Goal: Information Seeking & Learning: Learn about a topic

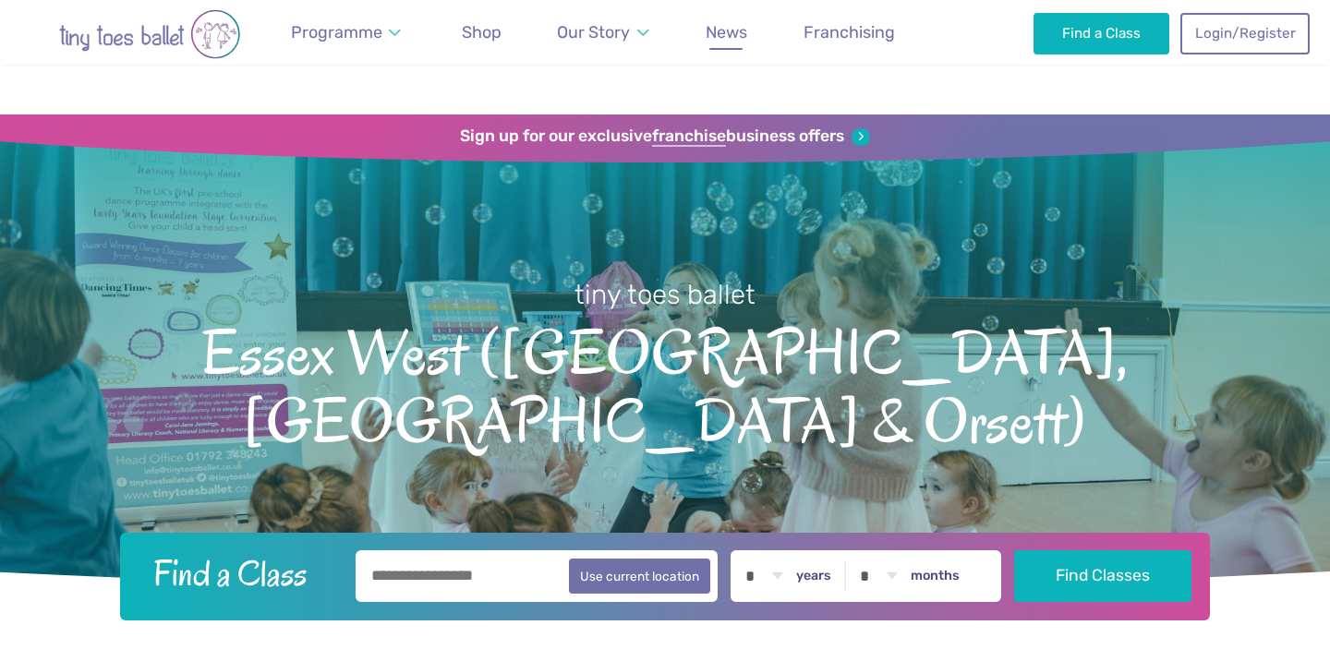
scroll to position [1960, 0]
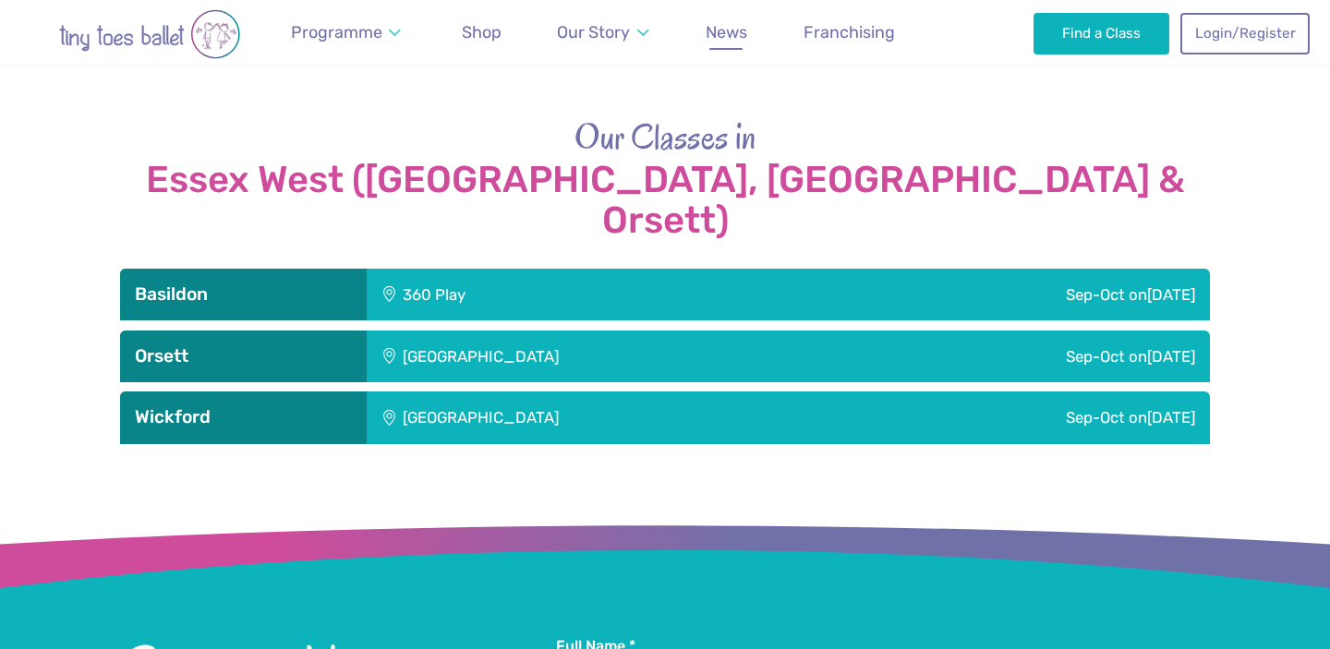
click at [719, 36] on span "News" at bounding box center [727, 31] width 42 height 19
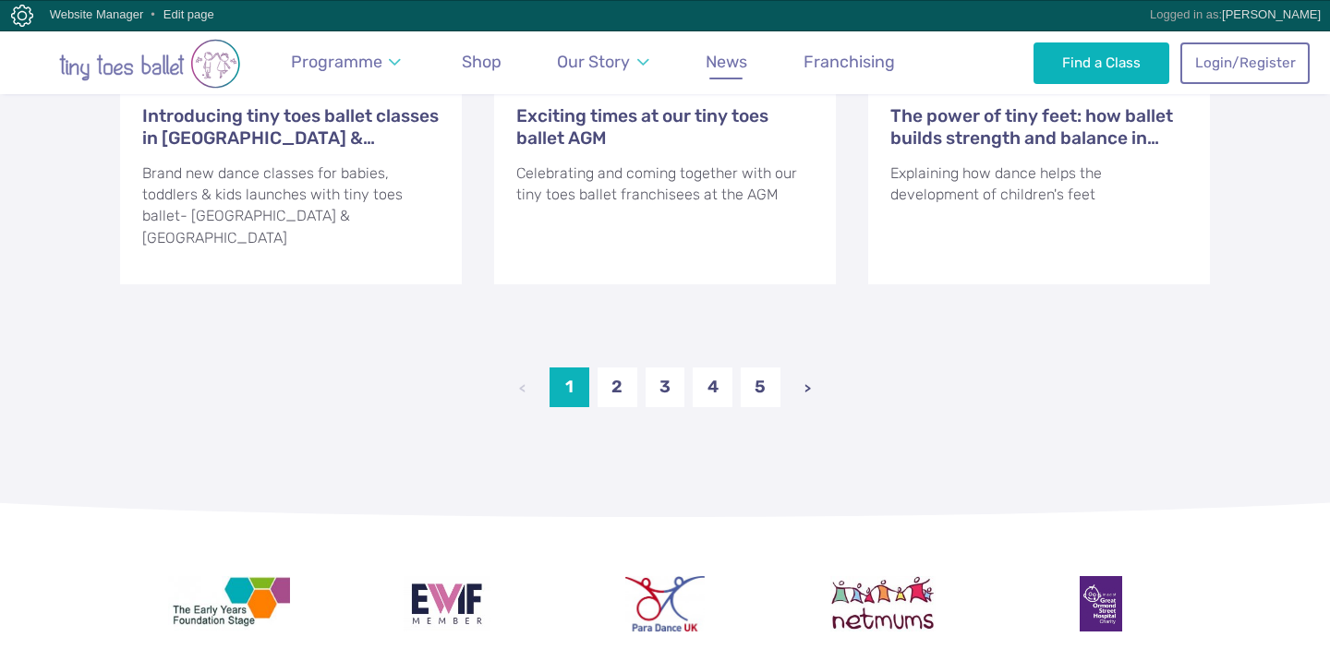
scroll to position [2498, 0]
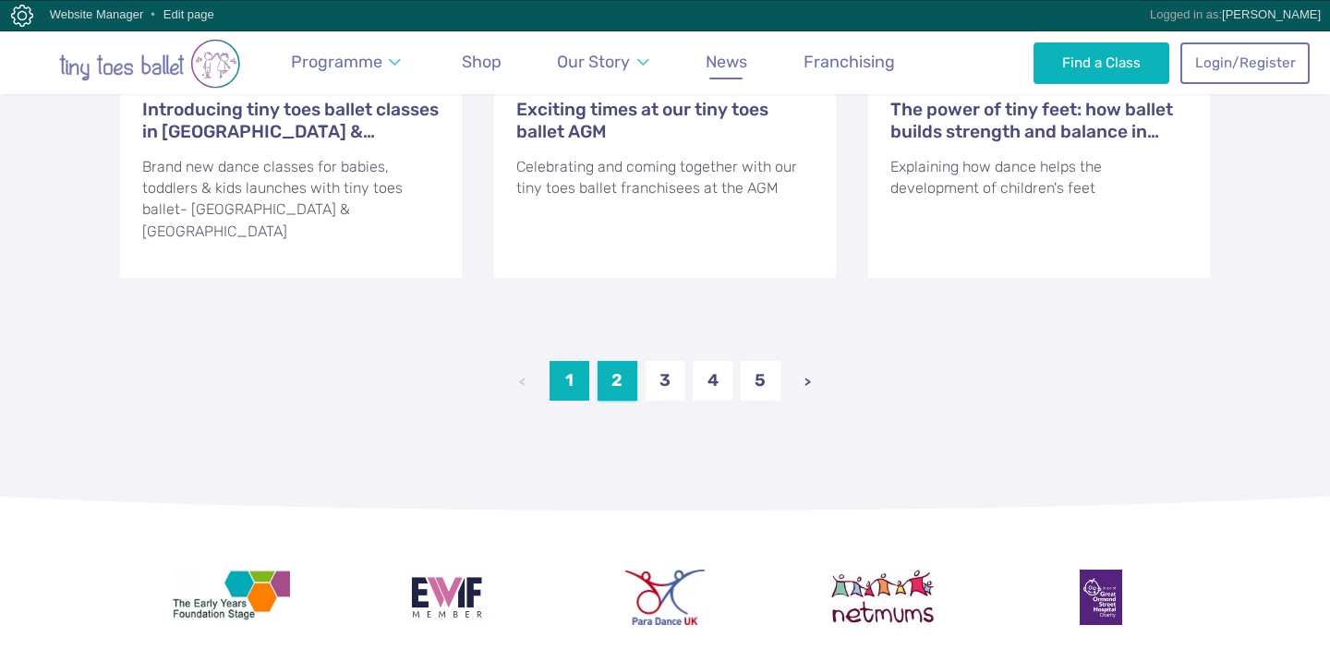
click at [636, 361] on link "2" at bounding box center [617, 381] width 40 height 40
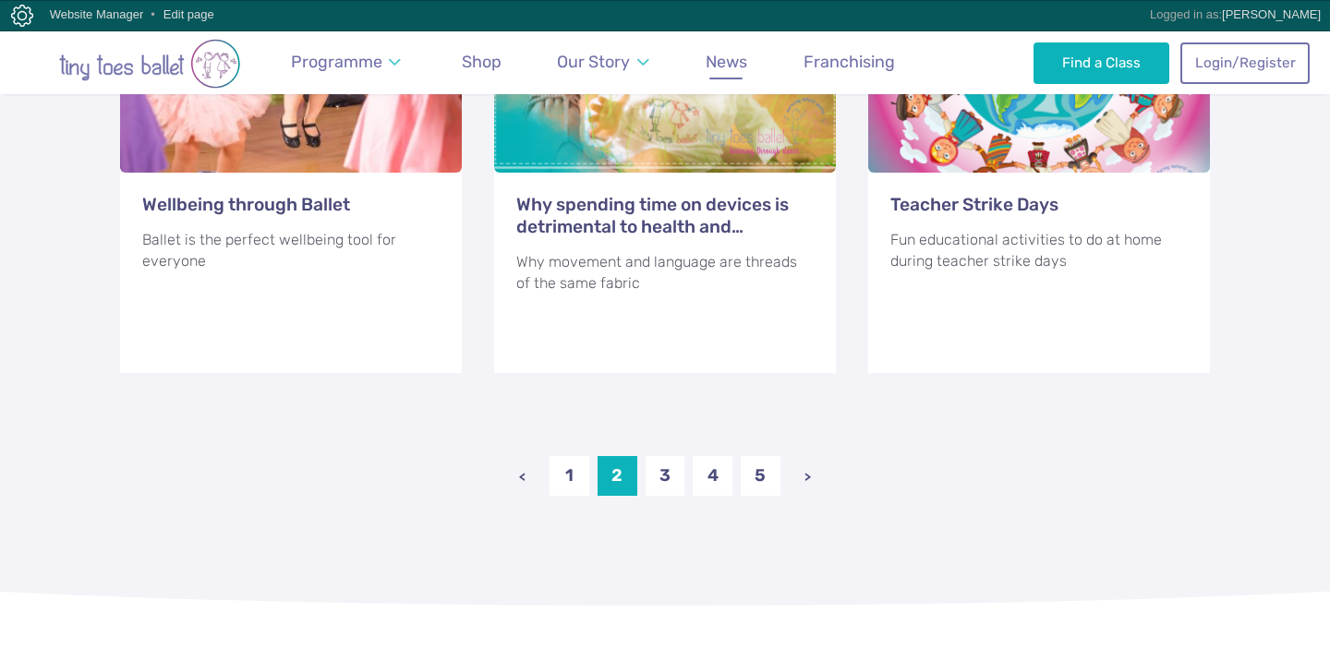
scroll to position [2467, 0]
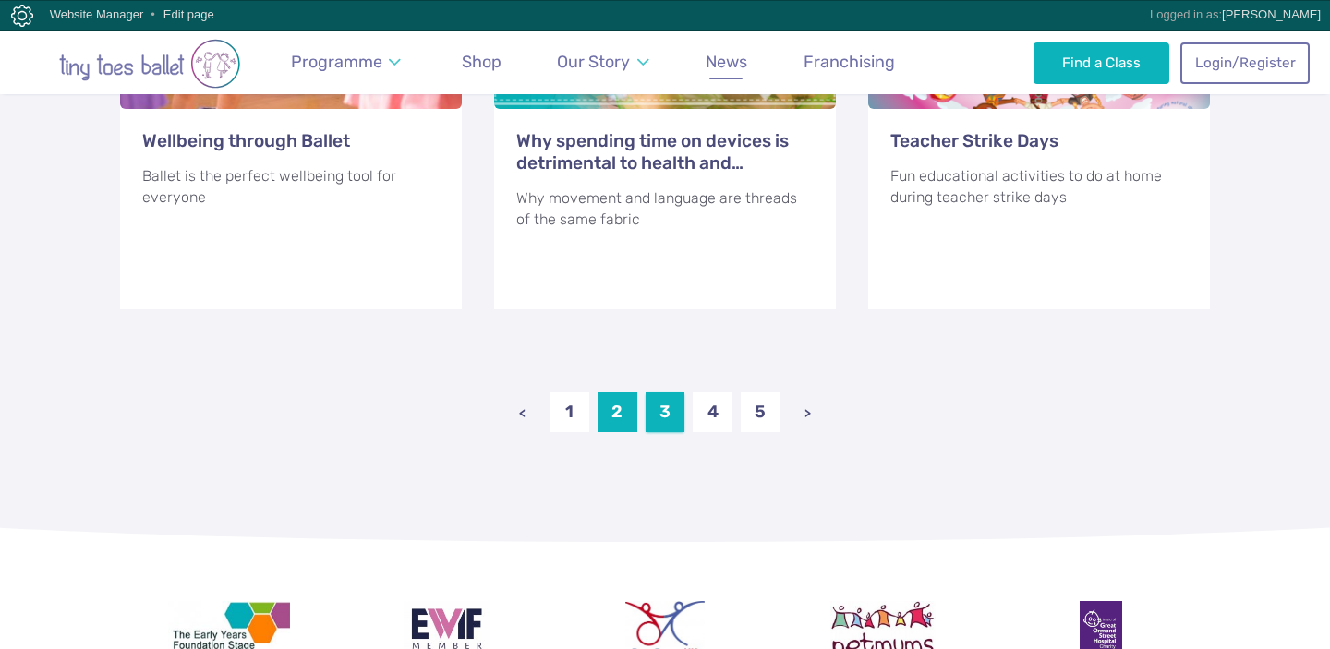
click at [670, 392] on link "3" at bounding box center [666, 412] width 40 height 40
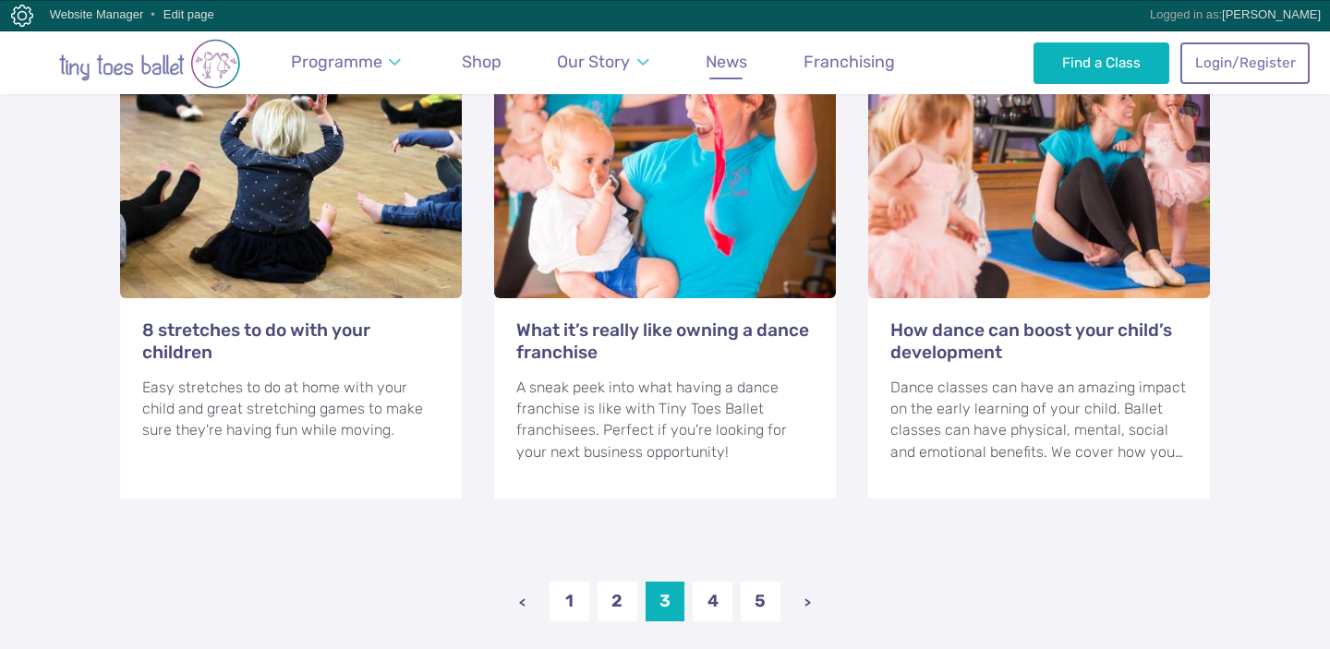
scroll to position [2459, 0]
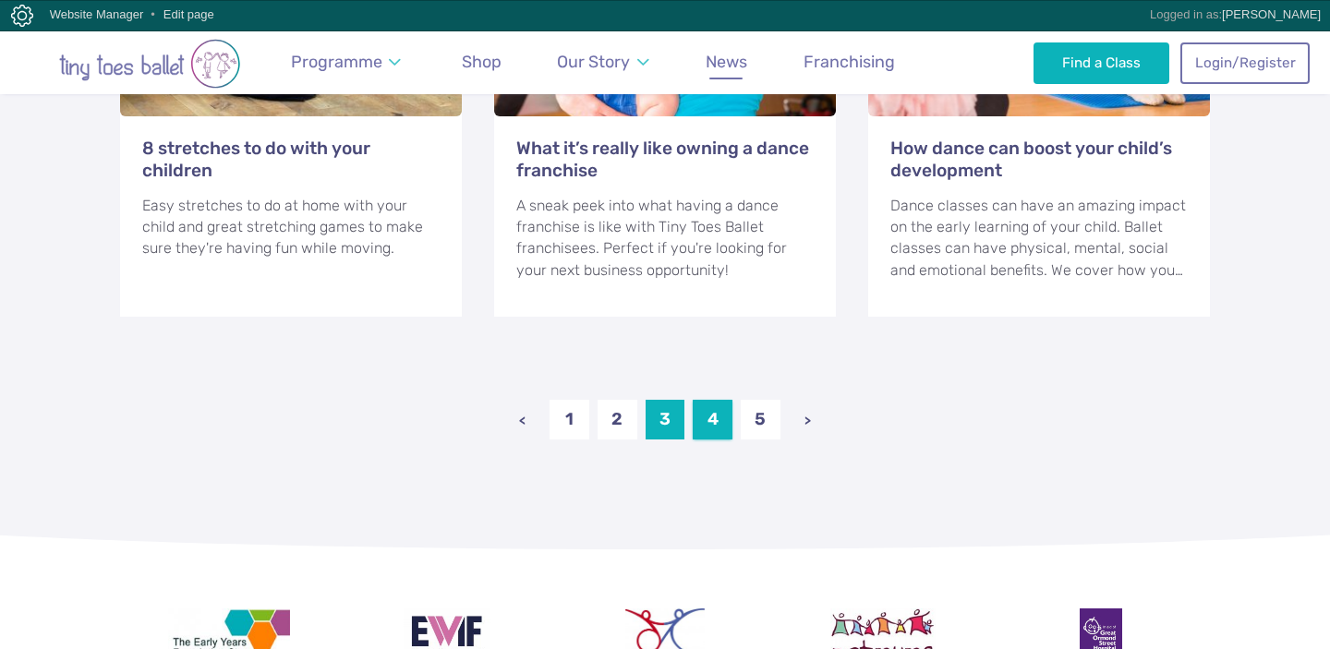
click at [711, 400] on link "4" at bounding box center [713, 420] width 40 height 40
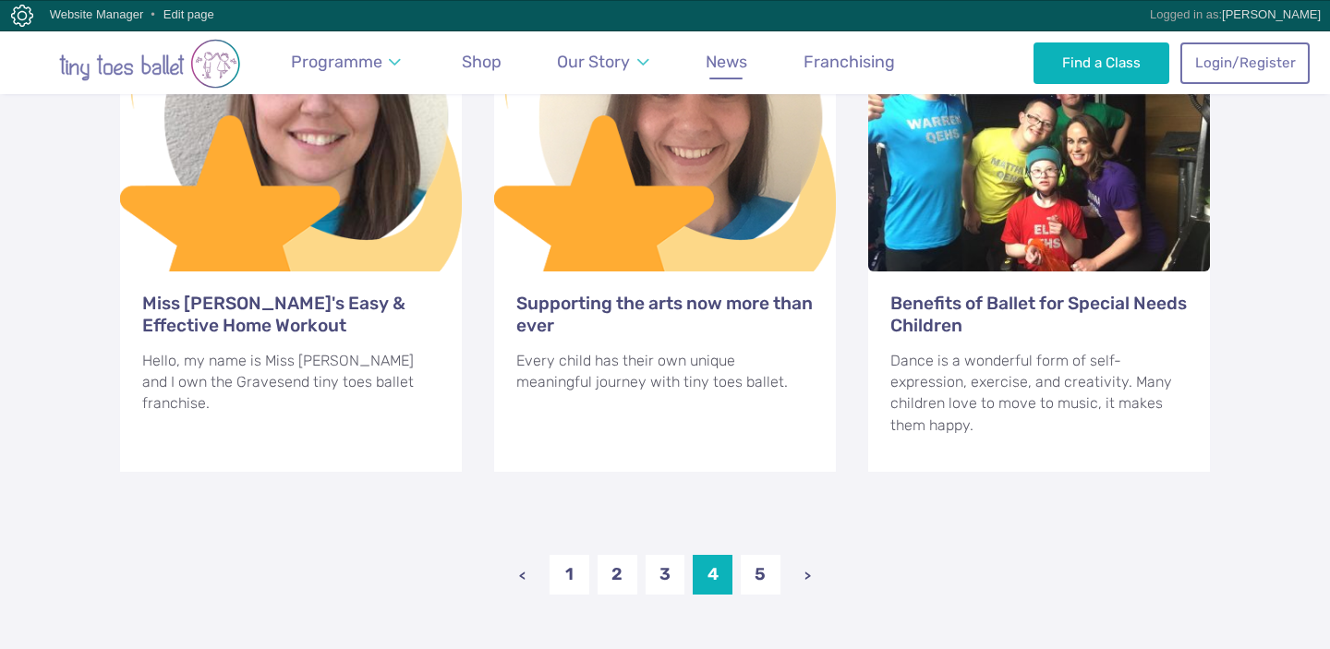
scroll to position [2351, 0]
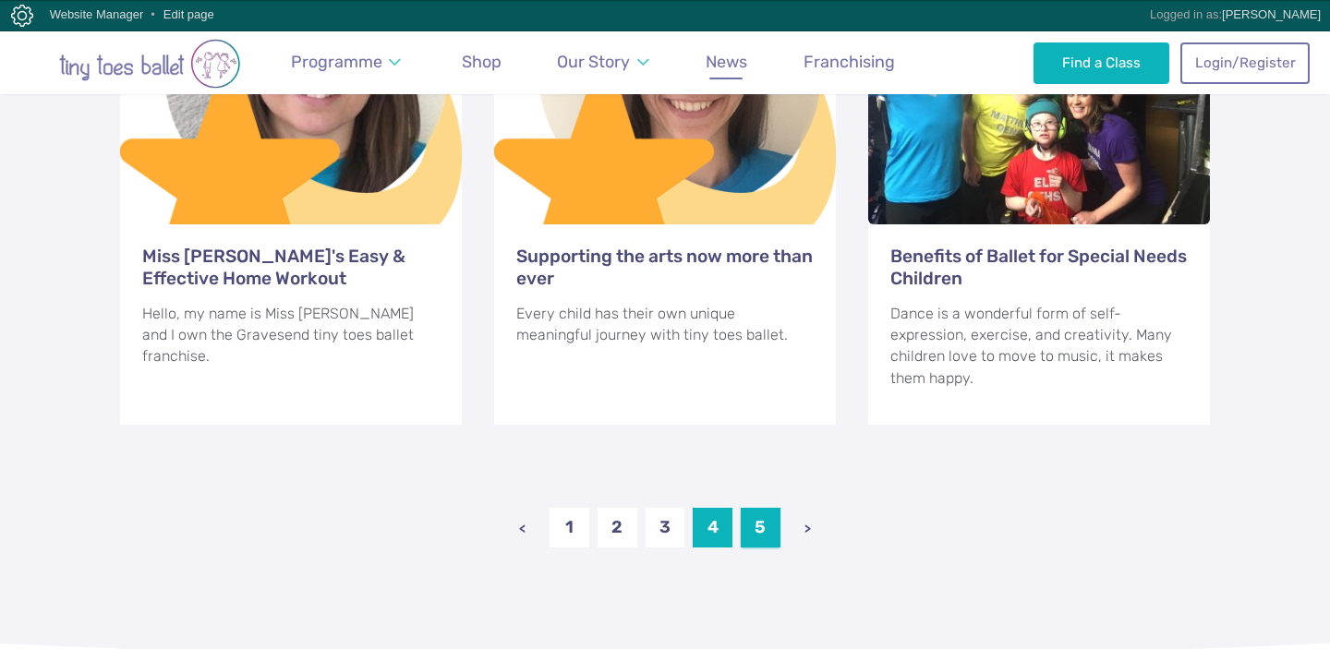
click at [753, 515] on link "5" at bounding box center [761, 528] width 40 height 40
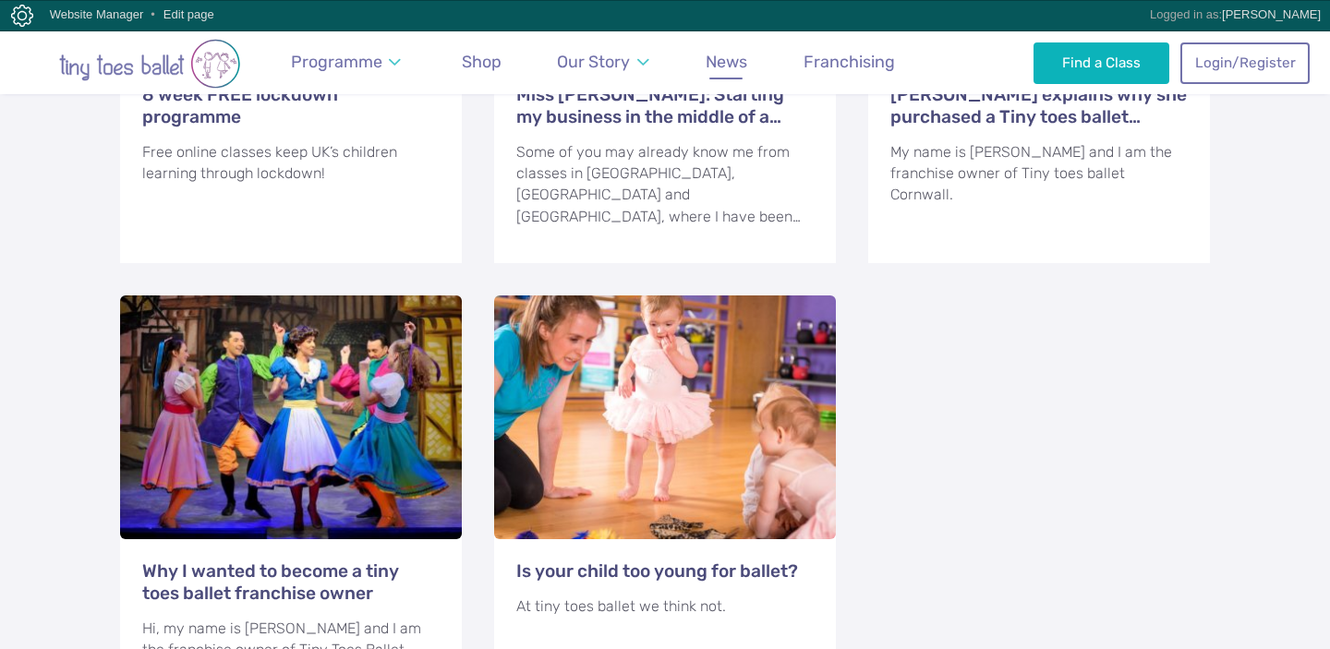
scroll to position [978, 0]
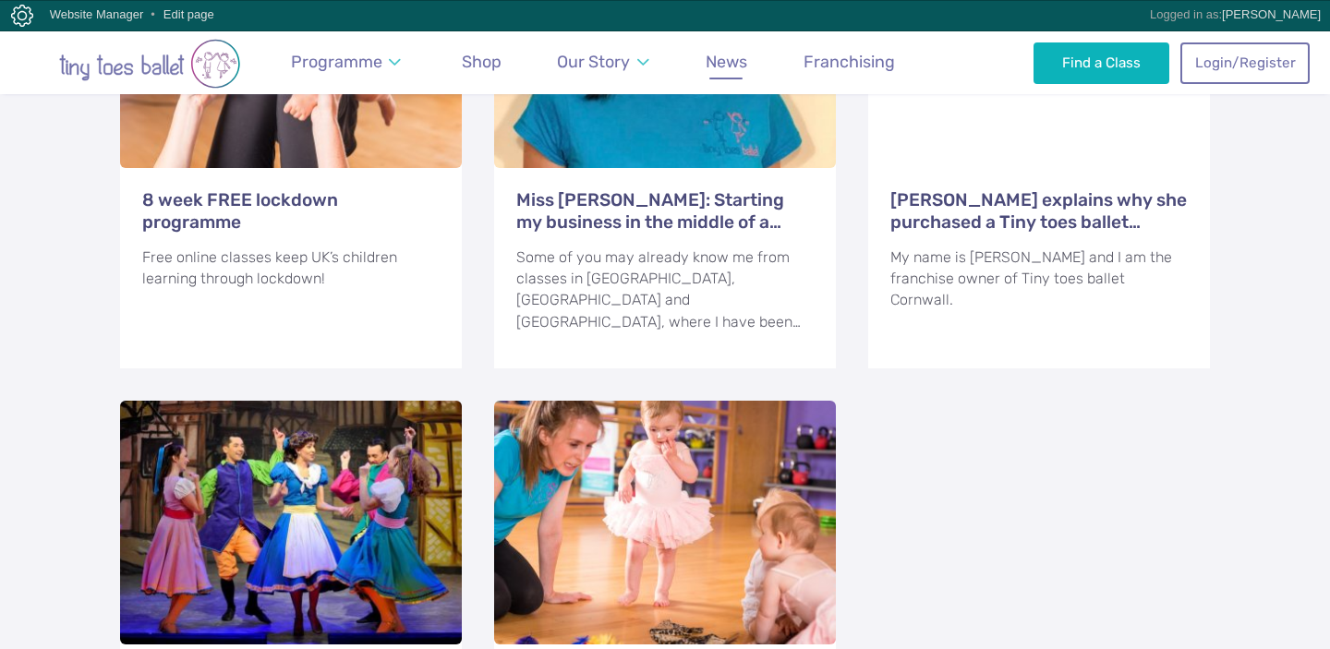
click at [726, 60] on span "News" at bounding box center [727, 61] width 42 height 19
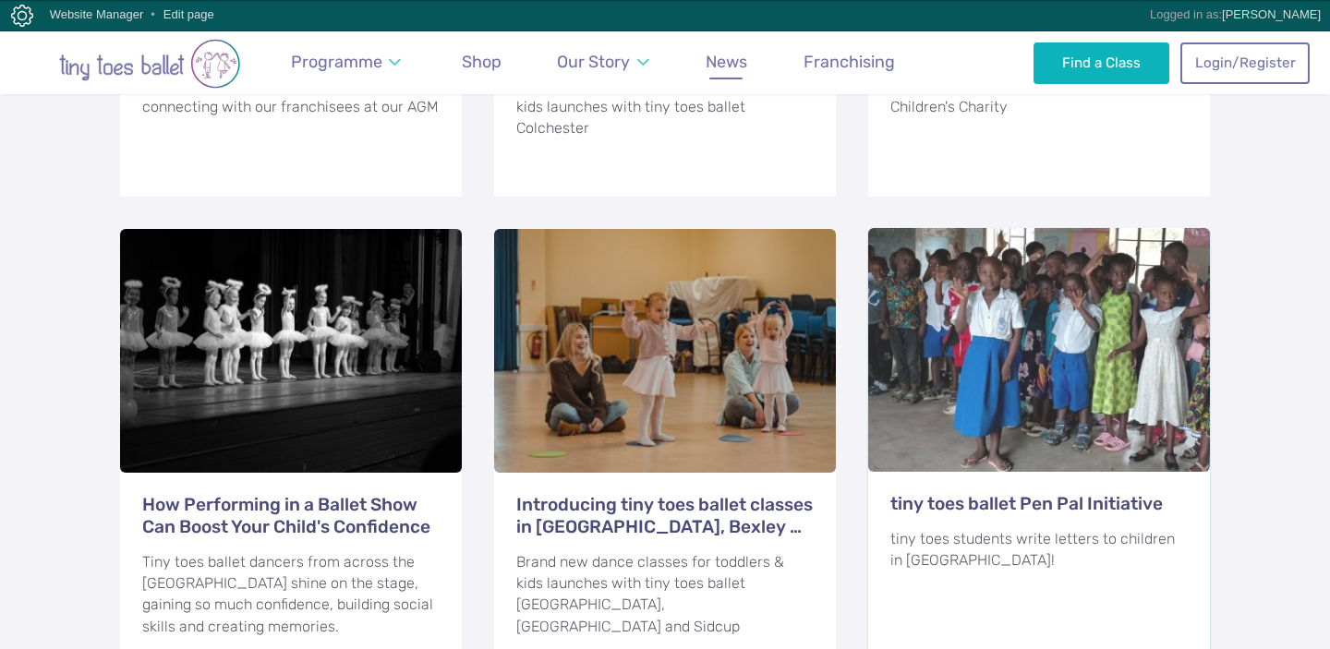
scroll to position [1158, 0]
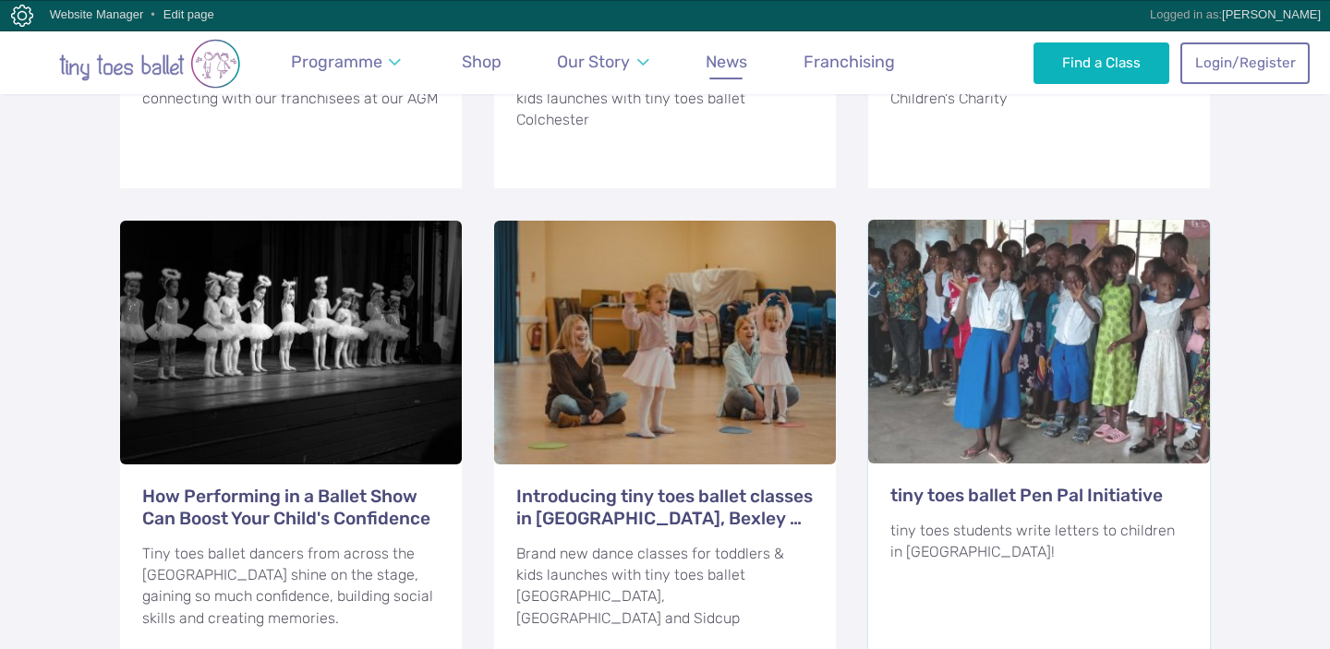
click at [989, 485] on h3 "tiny toes ballet Pen Pal Initiative" at bounding box center [1038, 496] width 297 height 22
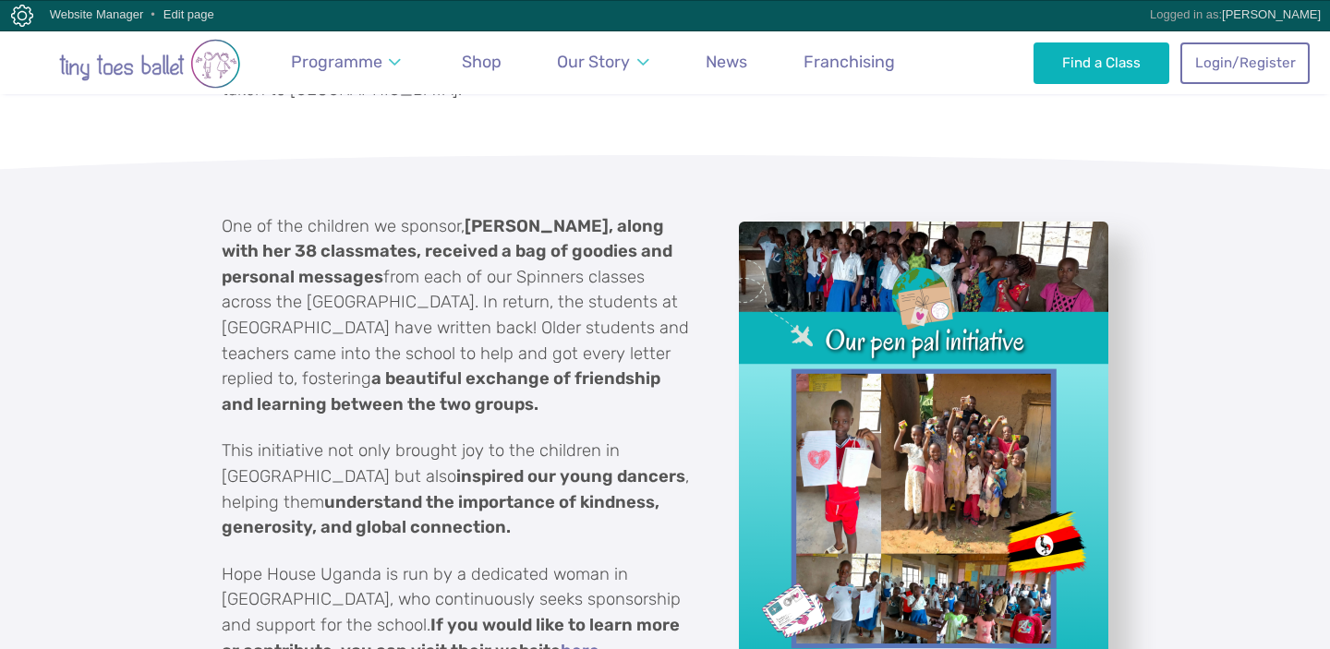
scroll to position [1116, 0]
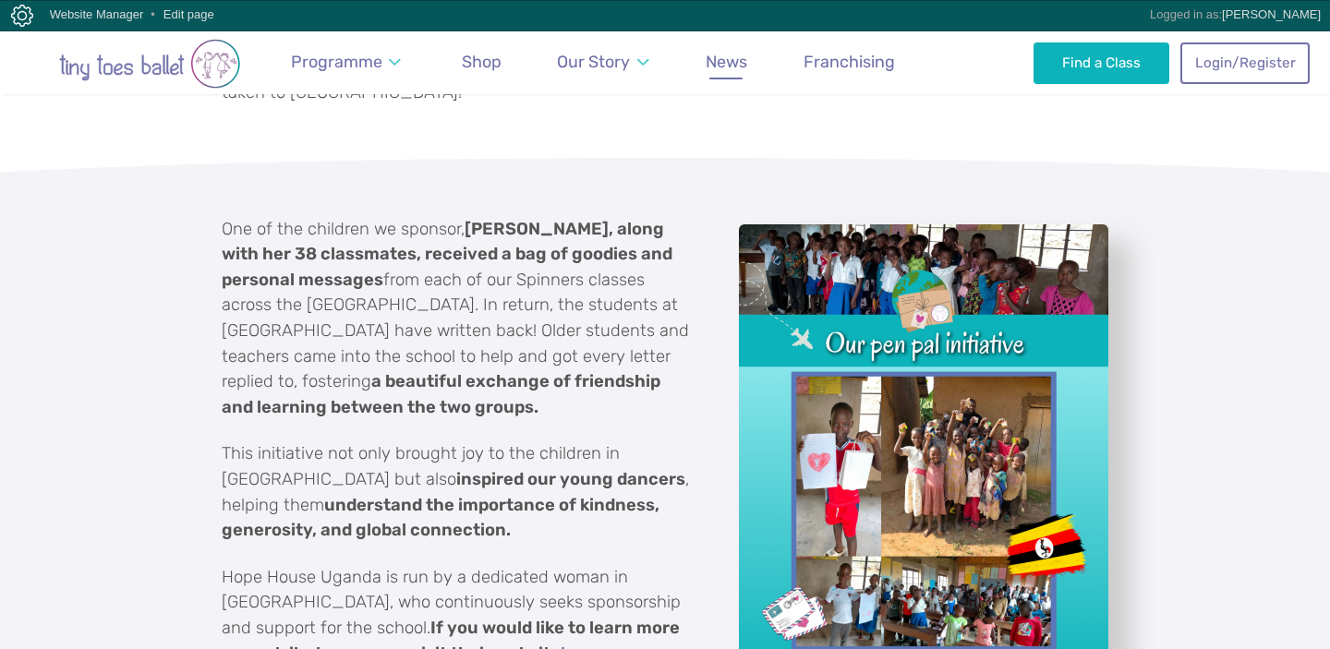
click at [736, 66] on span "News" at bounding box center [727, 61] width 42 height 19
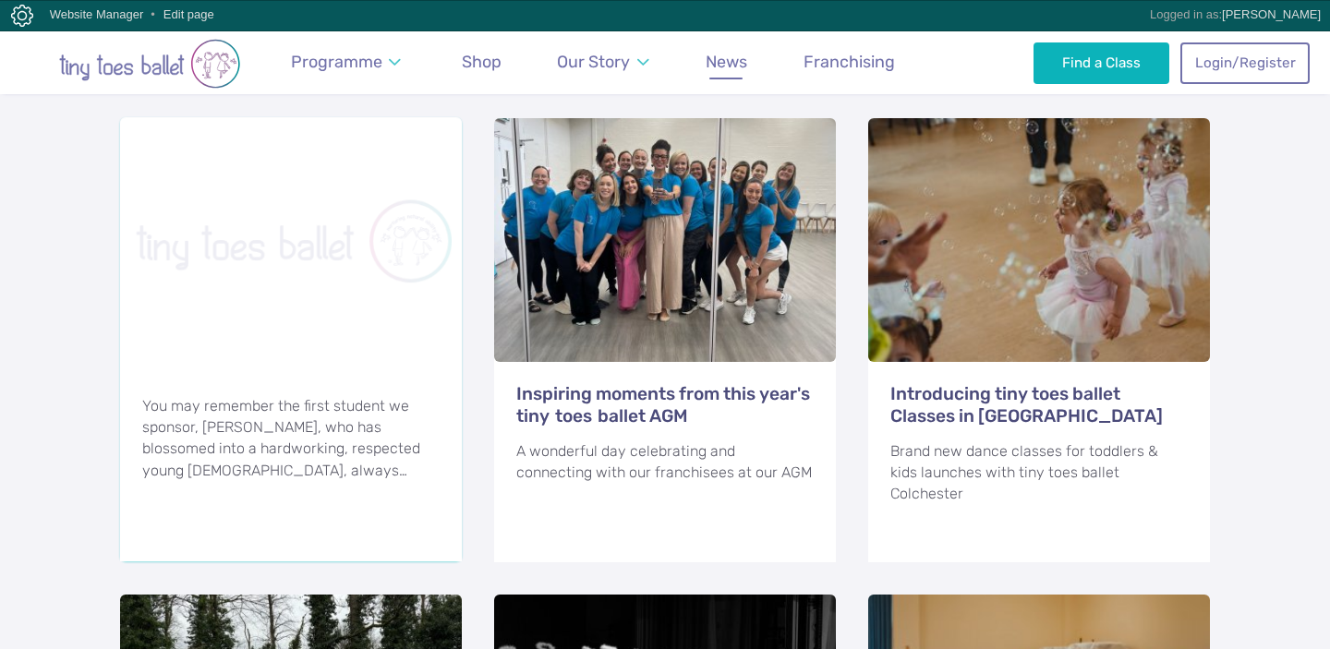
scroll to position [806, 0]
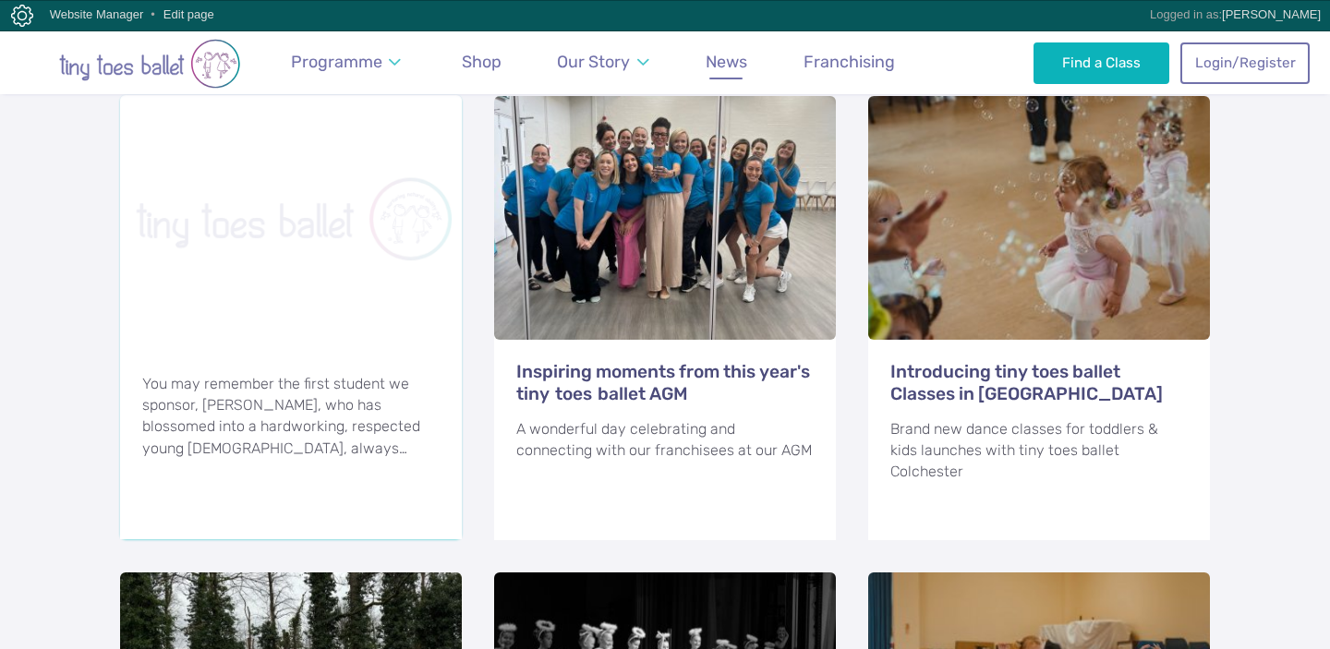
click at [252, 400] on div "You may remember the first student we sponsor, Mariam, who has blossomed into a…" at bounding box center [290, 416] width 297 height 86
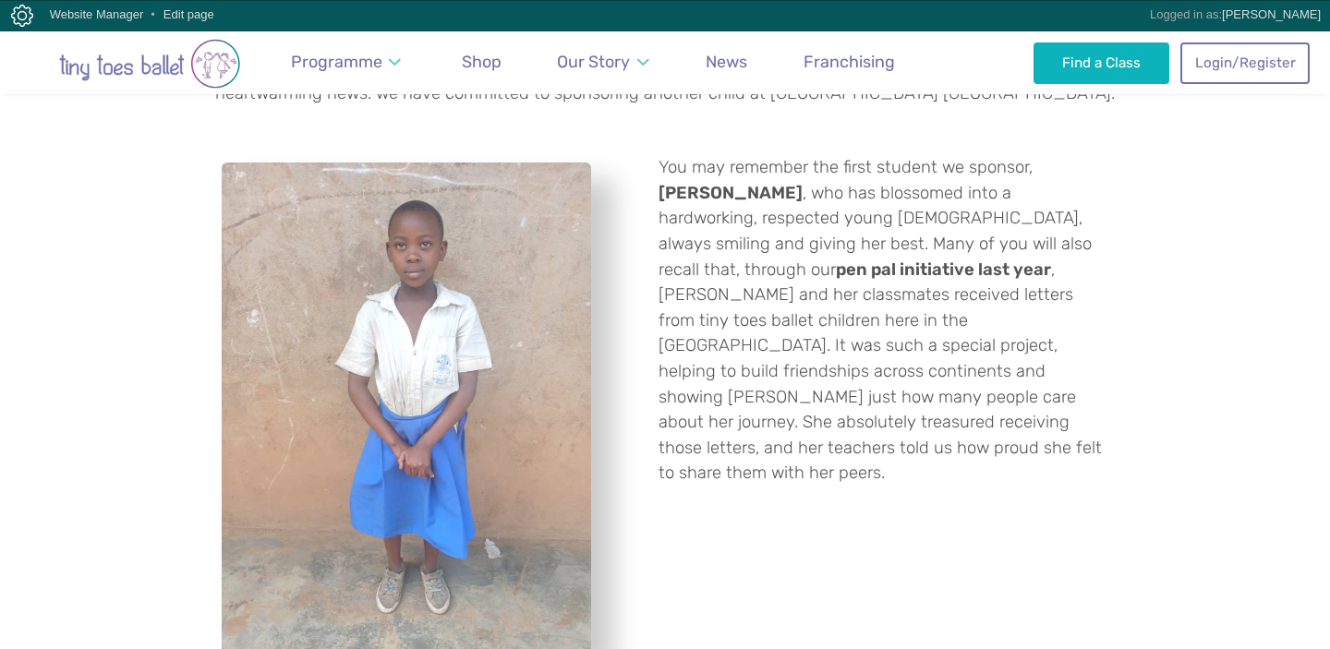
scroll to position [384, 0]
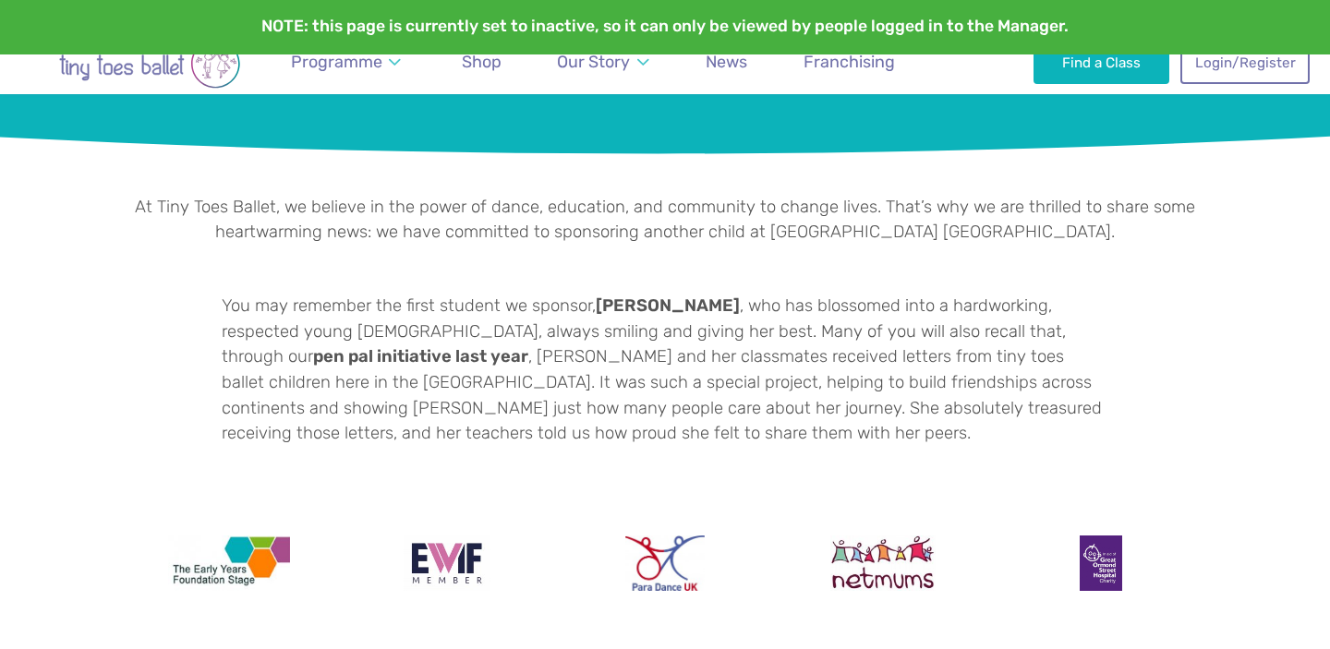
scroll to position [108, 0]
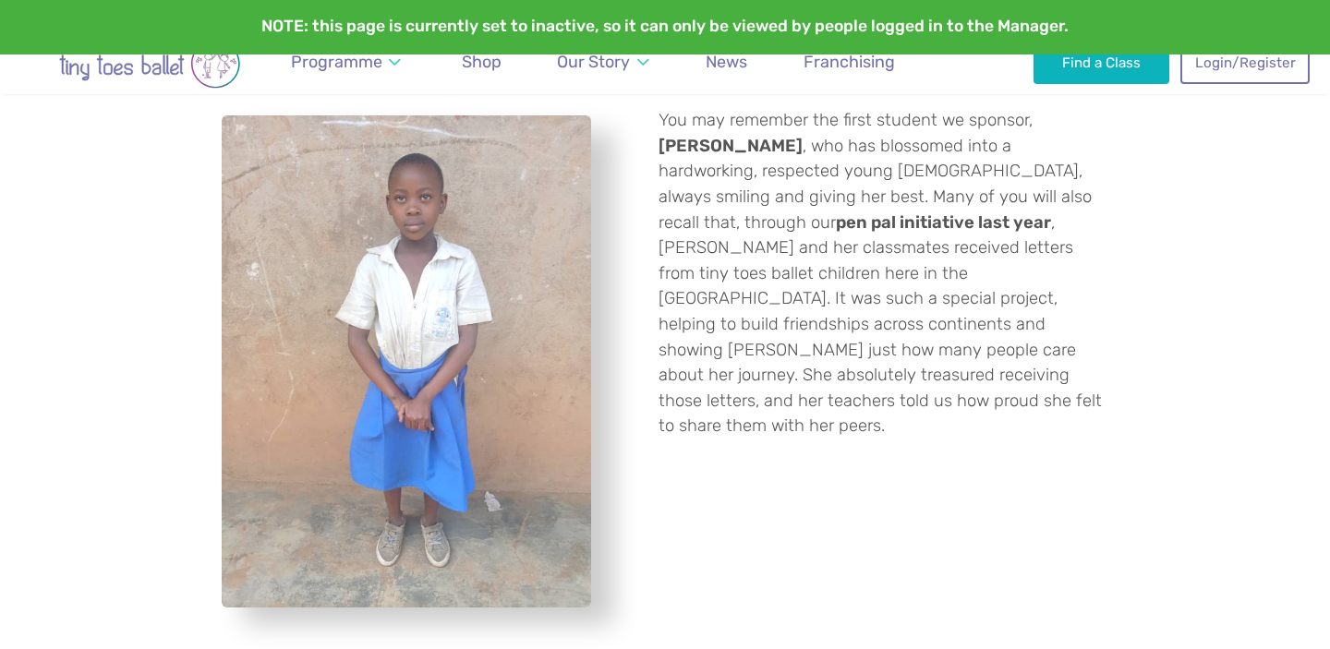
scroll to position [462, 0]
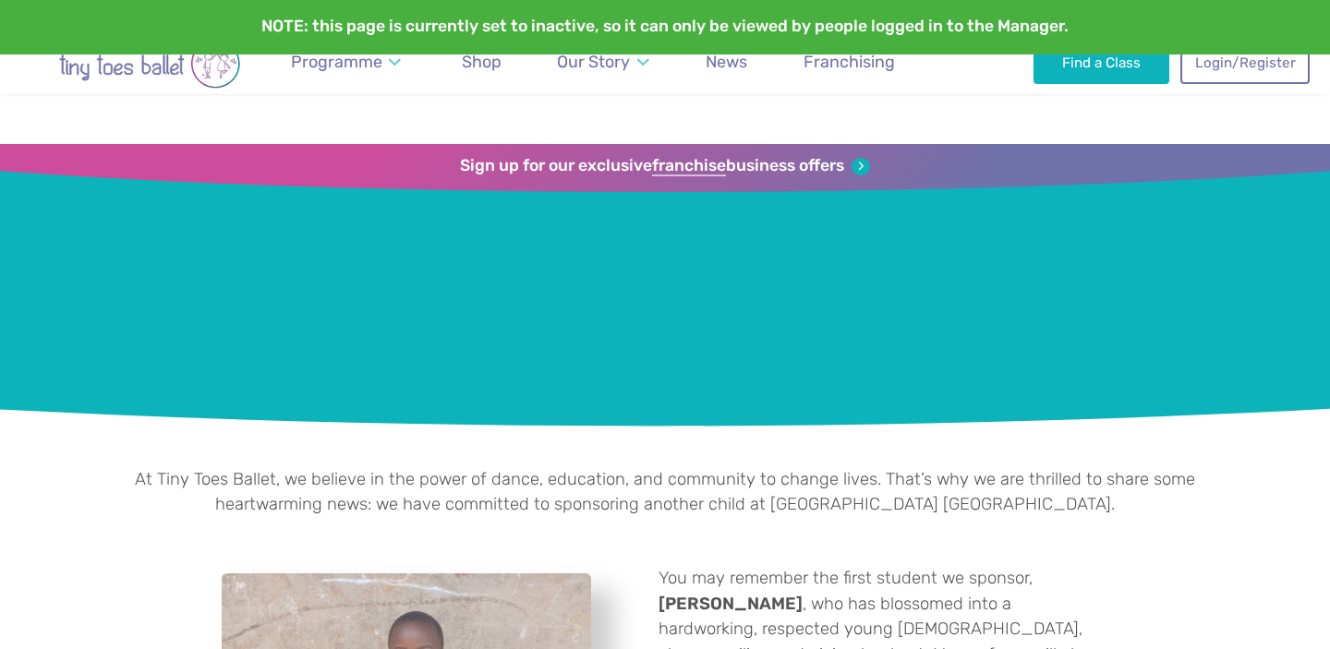
scroll to position [462, 0]
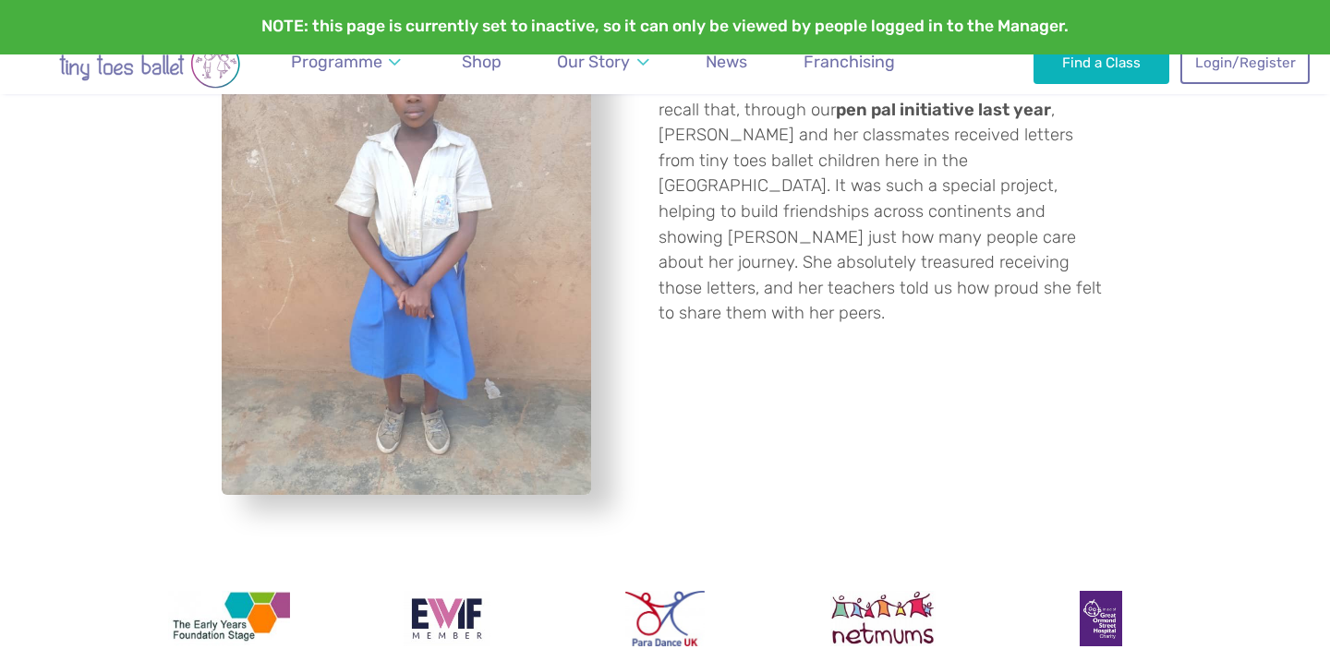
scroll to position [439, 0]
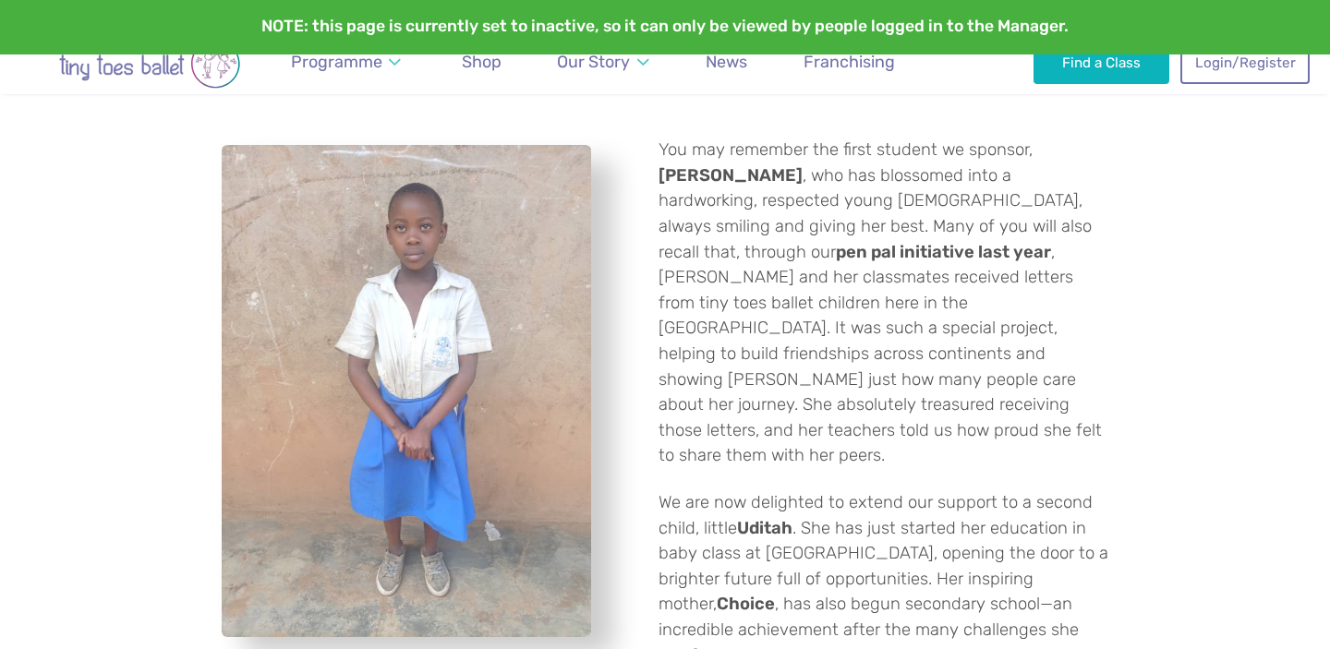
scroll to position [398, 0]
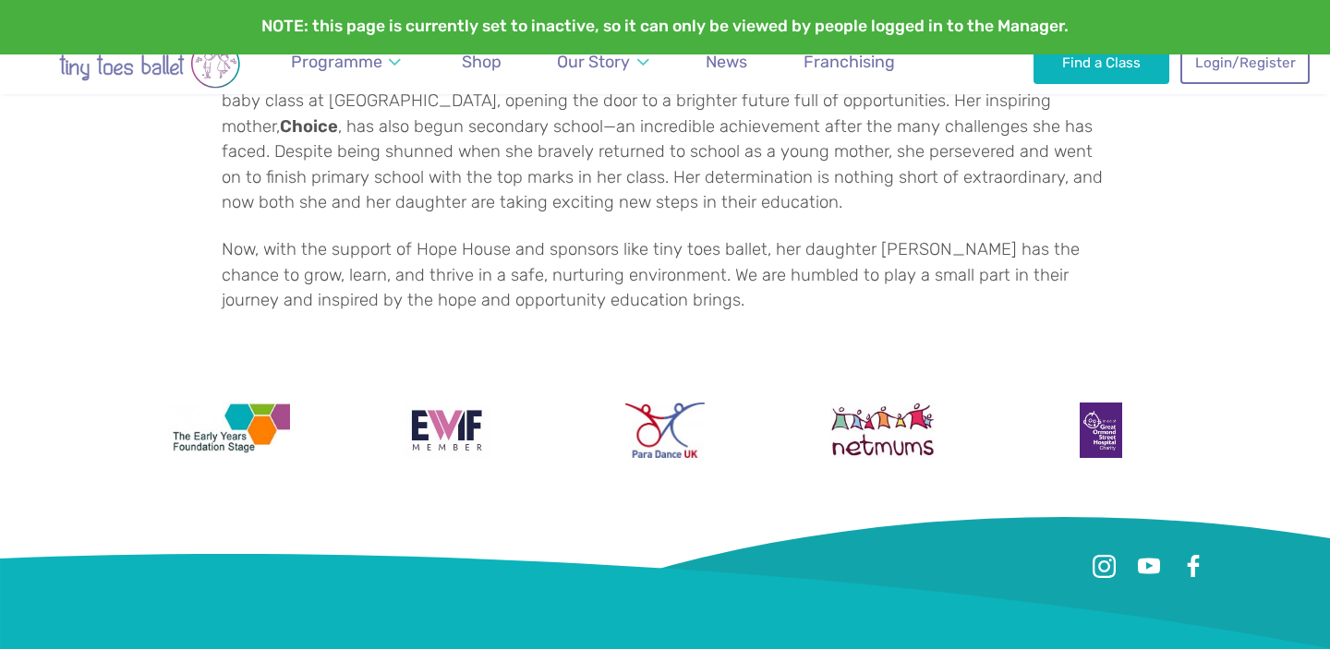
scroll to position [1029, 0]
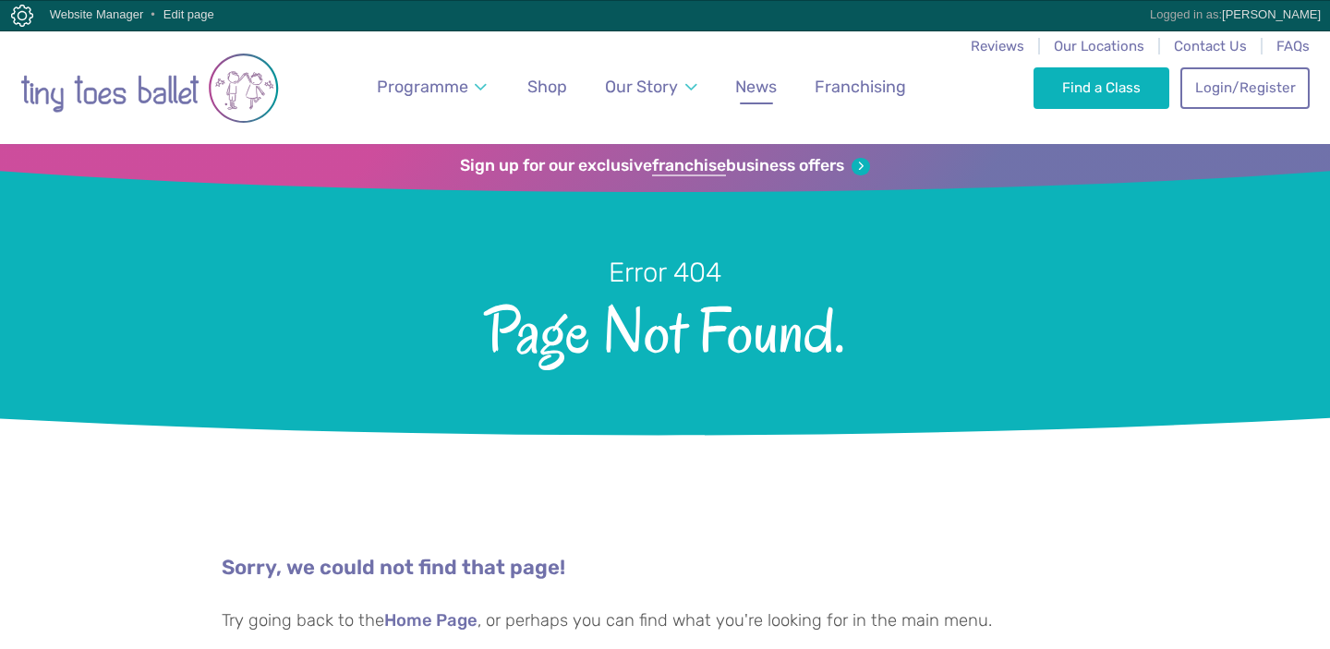
click at [765, 86] on span "News" at bounding box center [756, 86] width 42 height 19
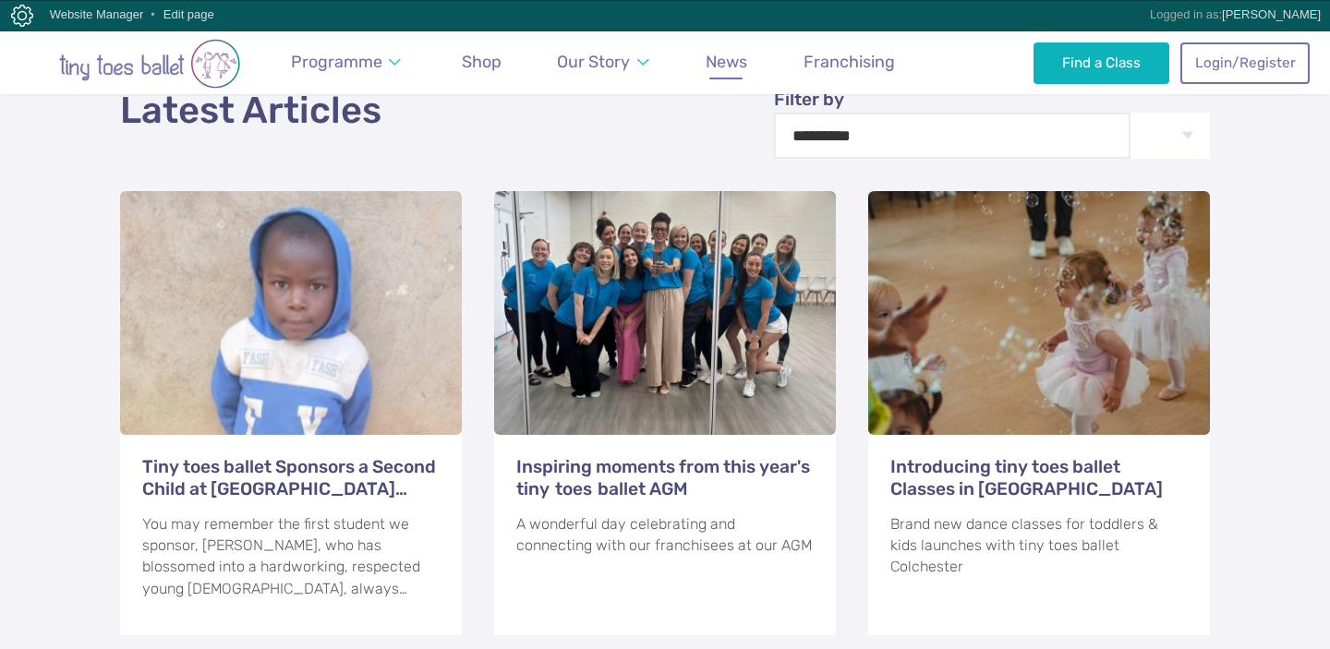
scroll to position [734, 0]
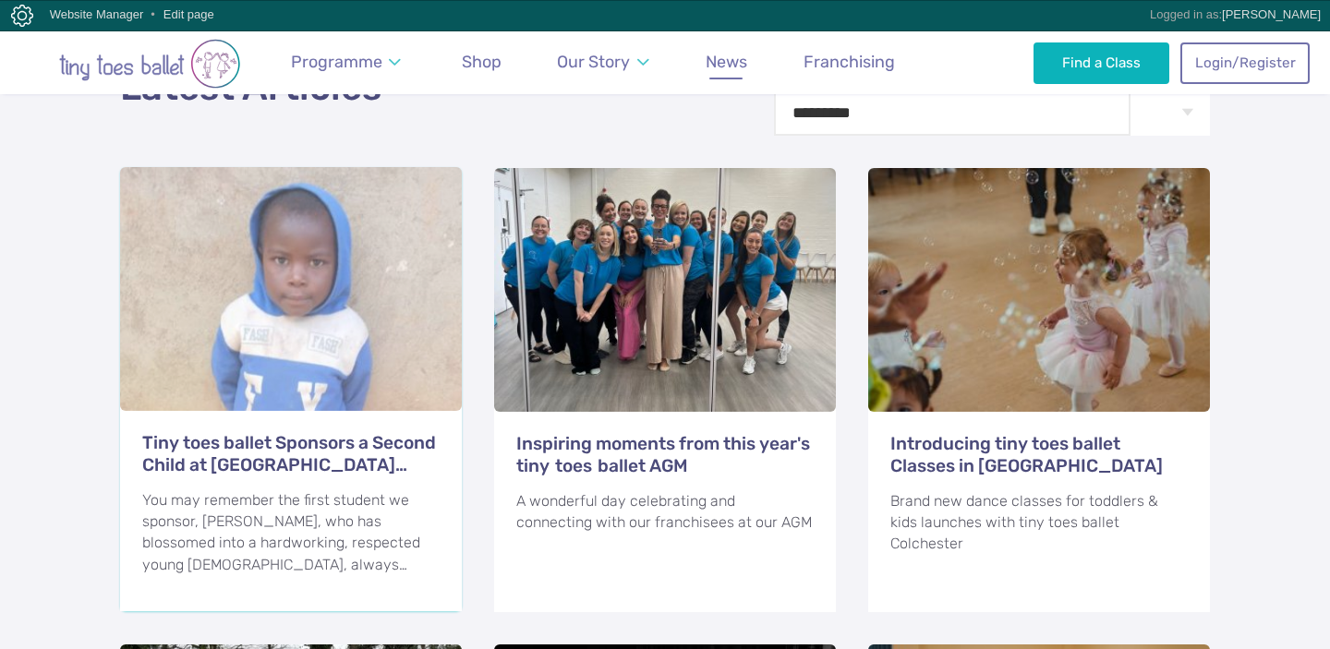
click at [346, 434] on h3 "Tiny toes ballet Sponsors a Second Child at [GEOGRAPHIC_DATA] [GEOGRAPHIC_DATA]" at bounding box center [290, 454] width 297 height 44
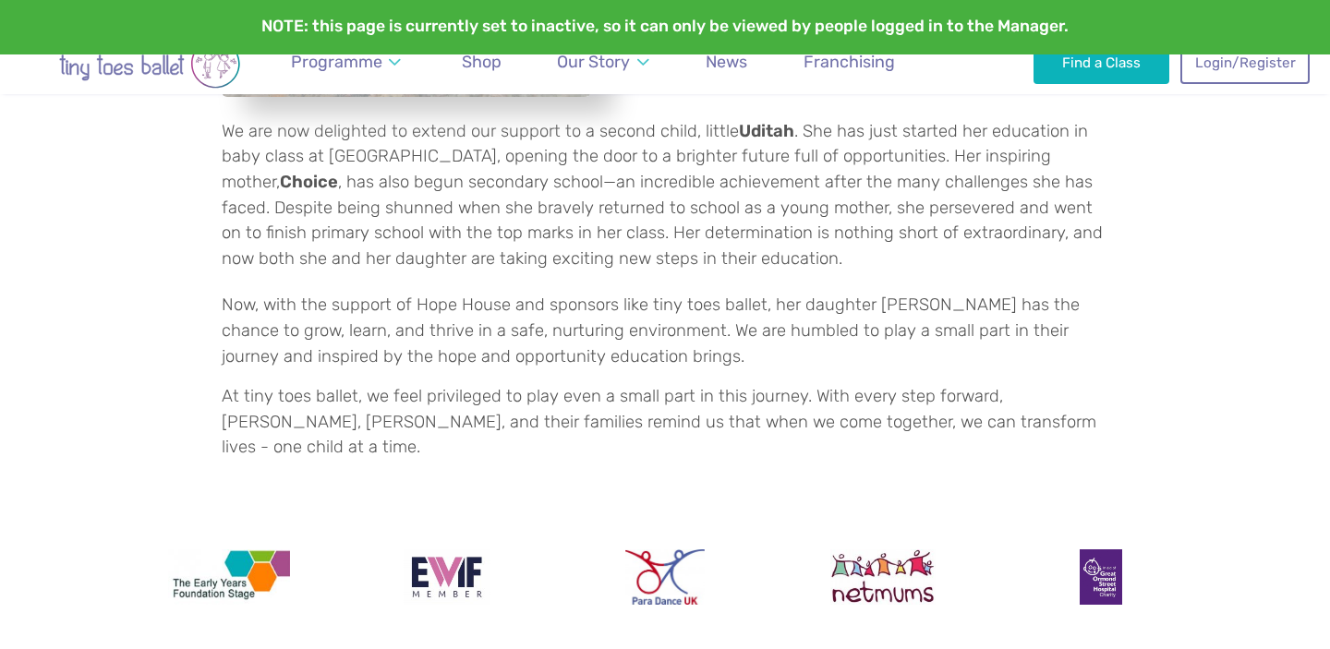
scroll to position [1193, 0]
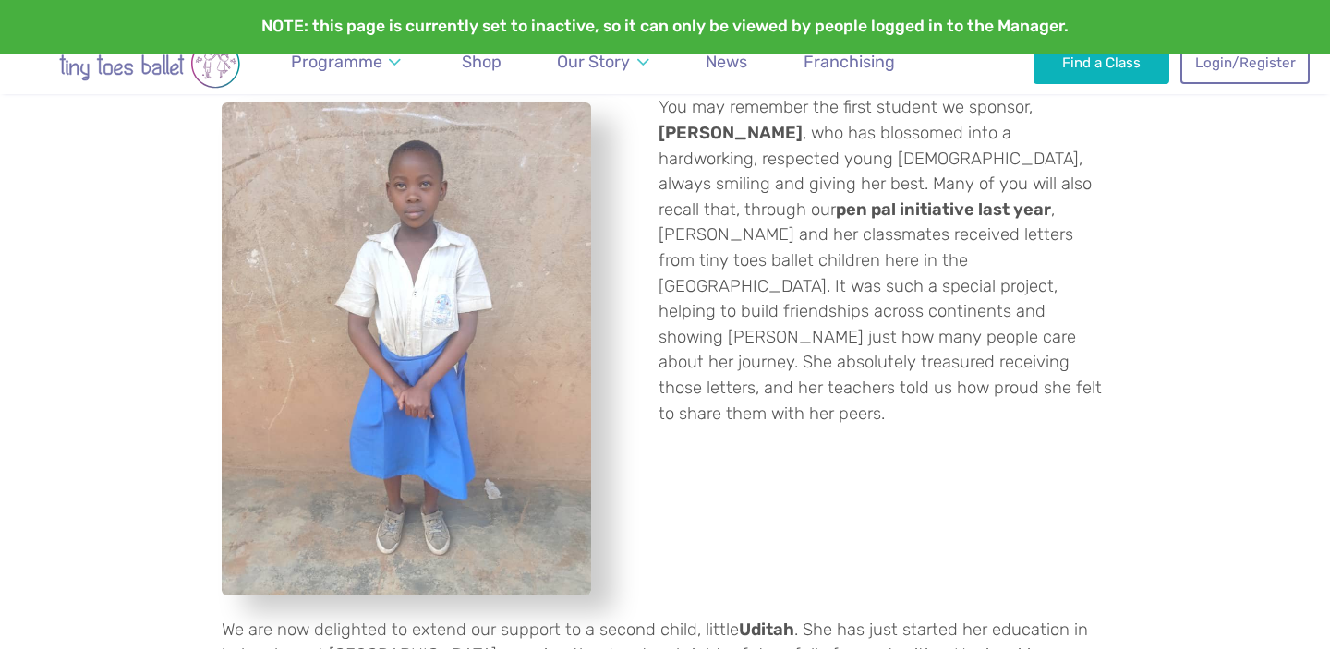
scroll to position [641, 0]
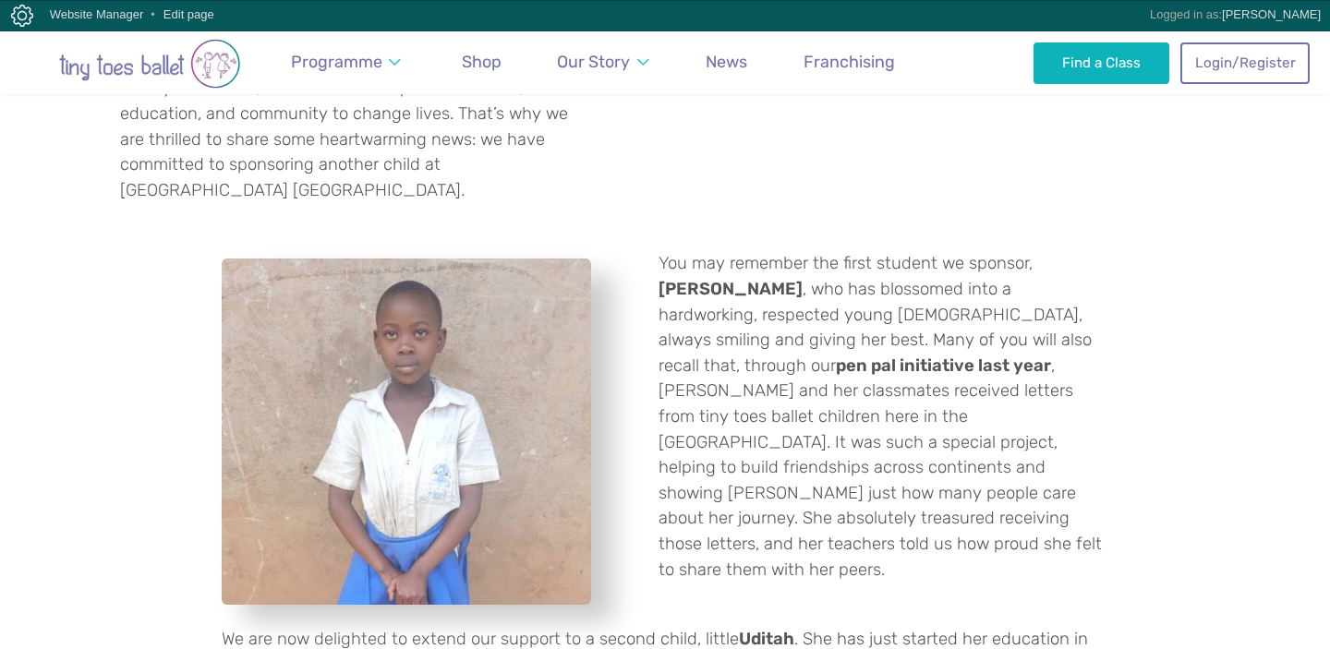
scroll to position [539, 0]
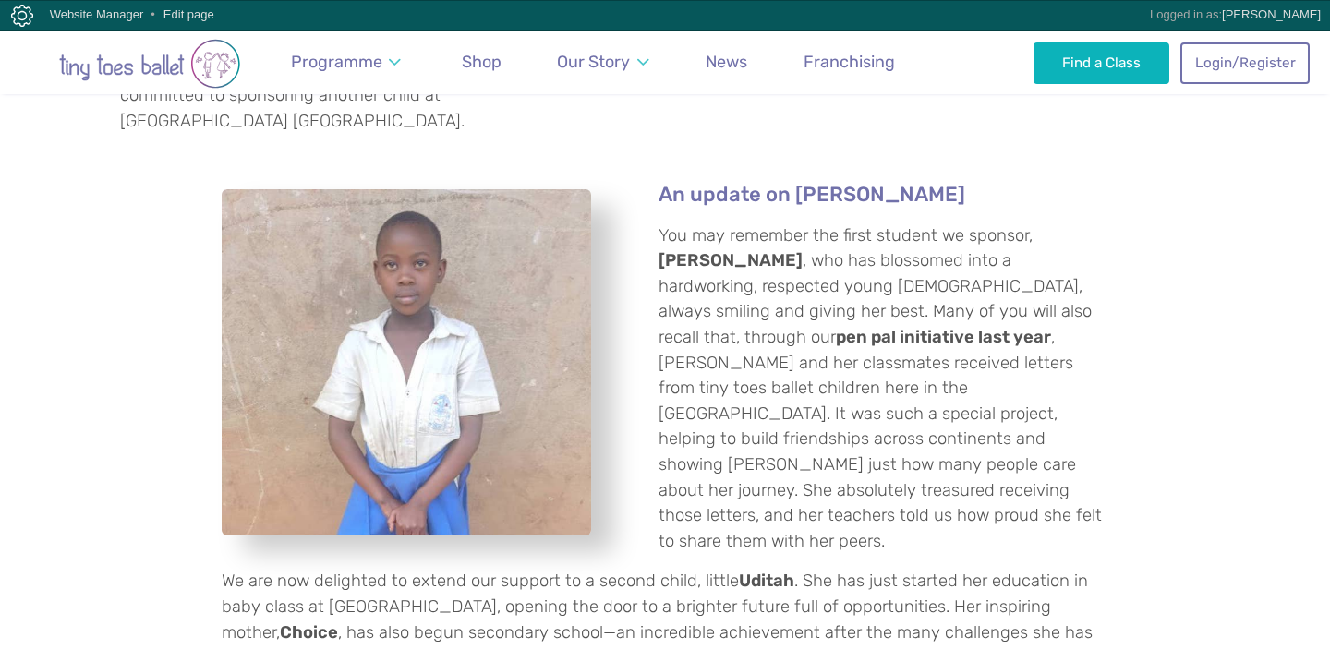
scroll to position [597, 0]
click at [730, 62] on span "News" at bounding box center [727, 61] width 42 height 19
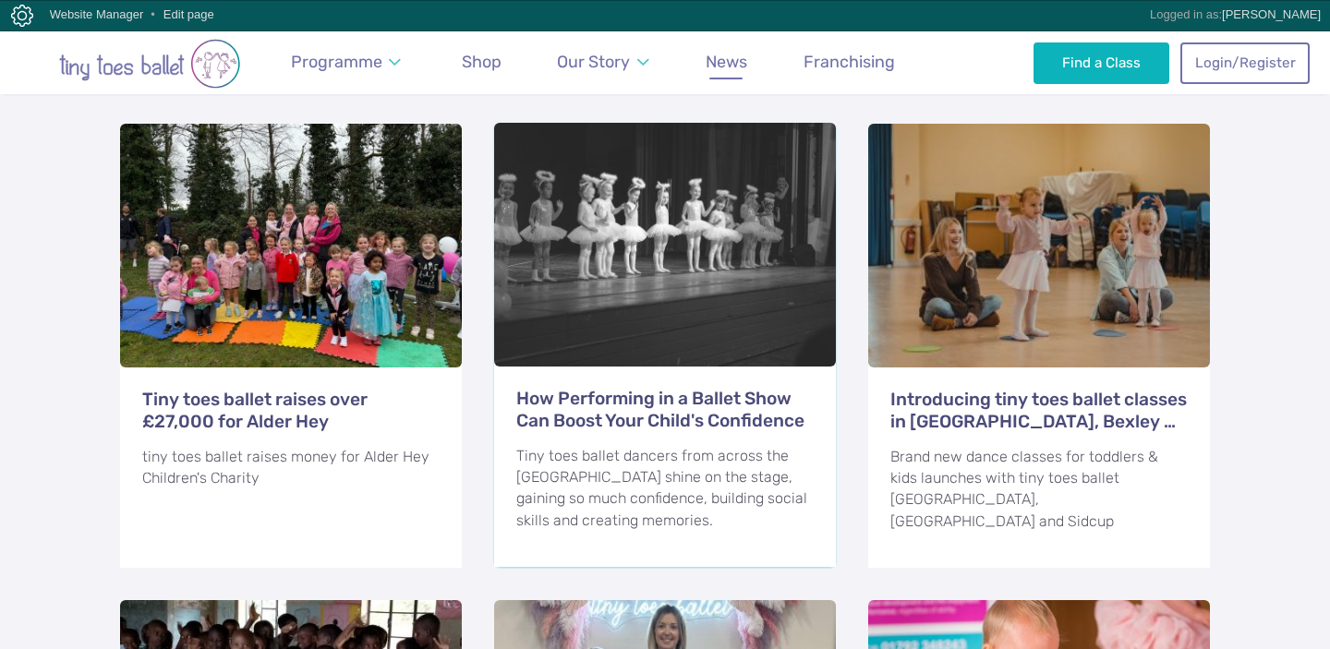
scroll to position [1649, 0]
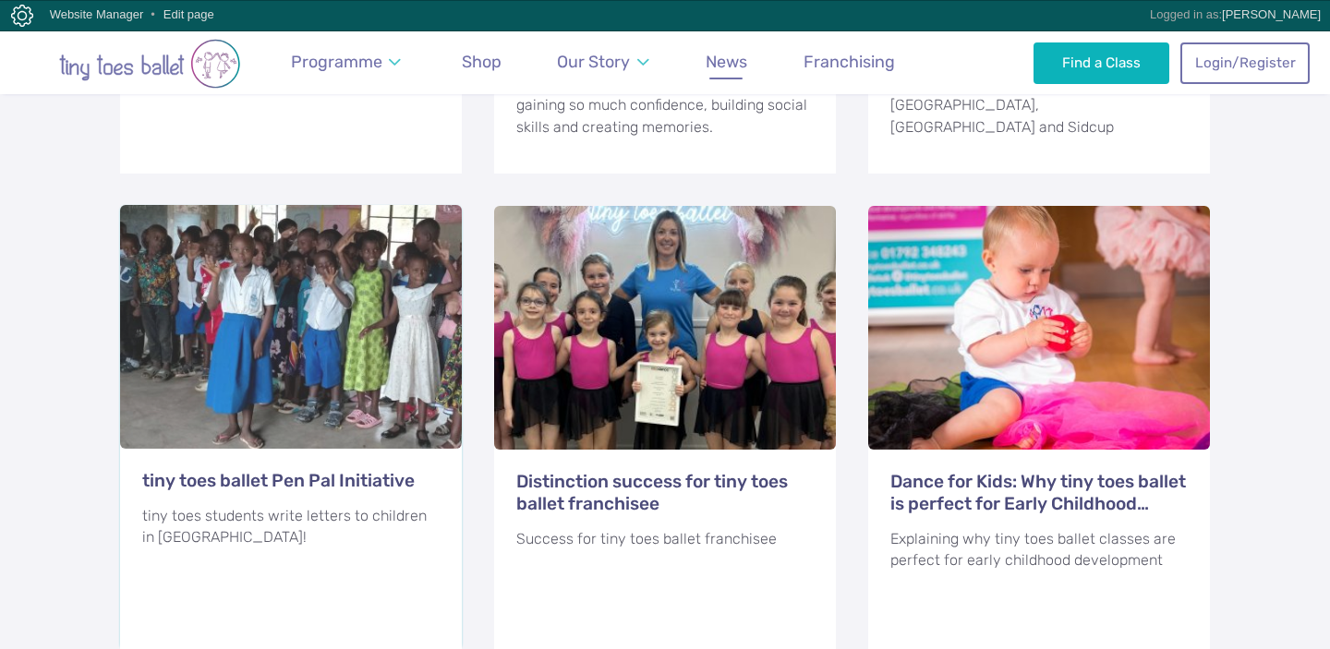
click at [263, 470] on h3 "tiny toes ballet Pen Pal Initiative" at bounding box center [290, 481] width 297 height 22
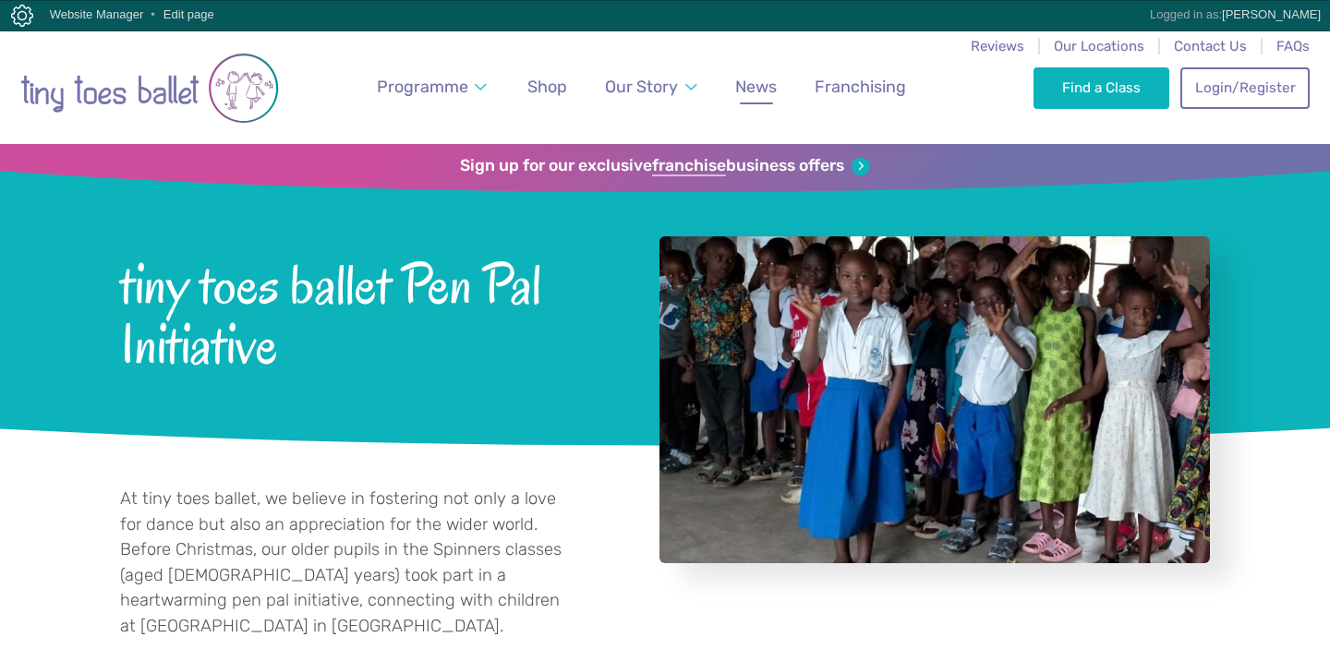
click at [754, 92] on span "News" at bounding box center [756, 86] width 42 height 19
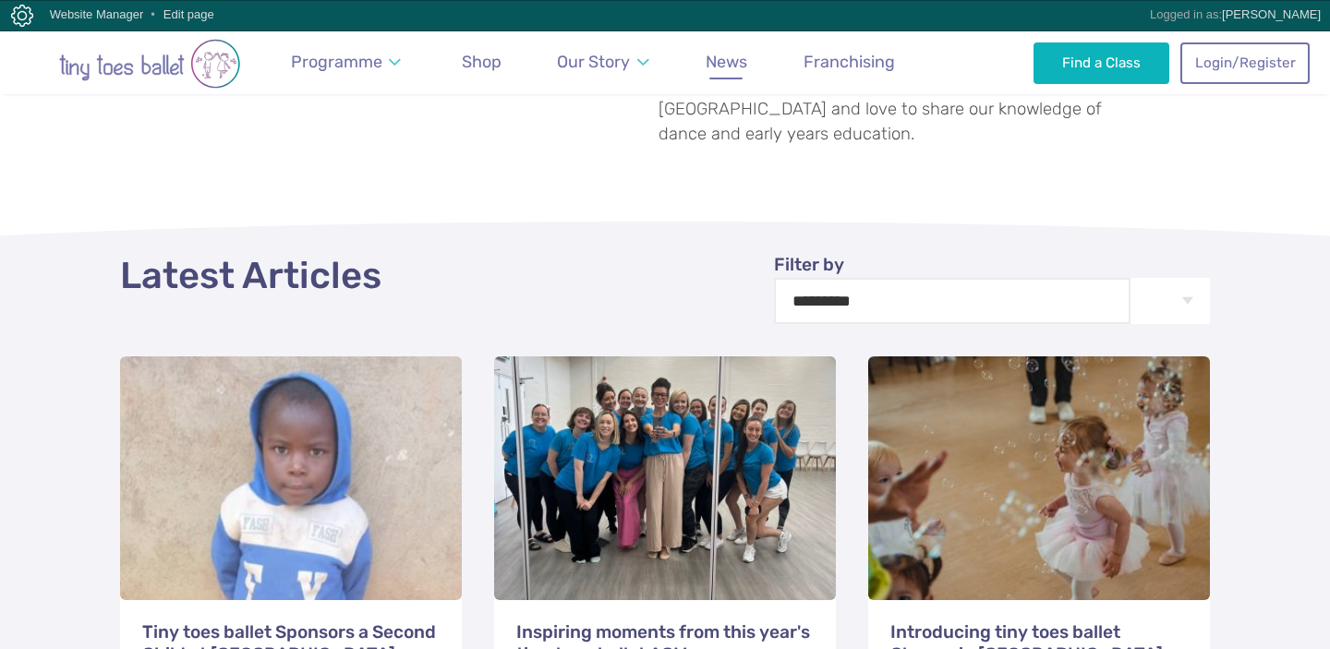
scroll to position [550, 0]
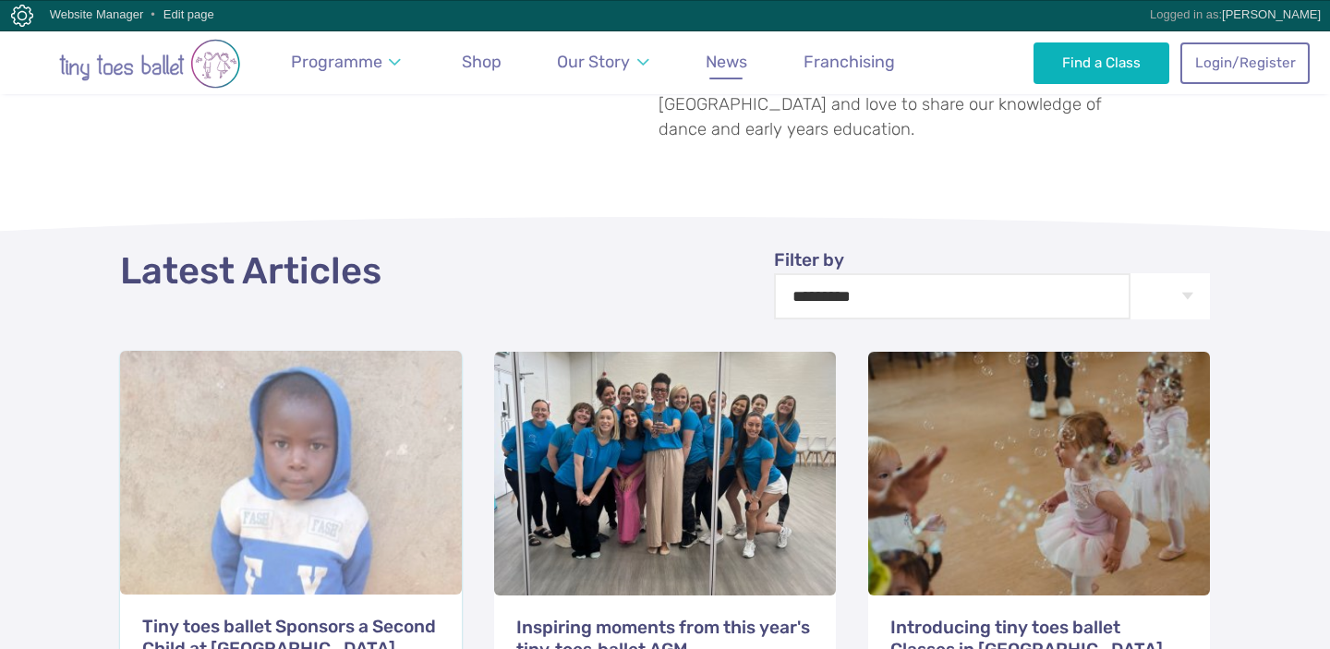
click at [331, 466] on div at bounding box center [291, 473] width 342 height 244
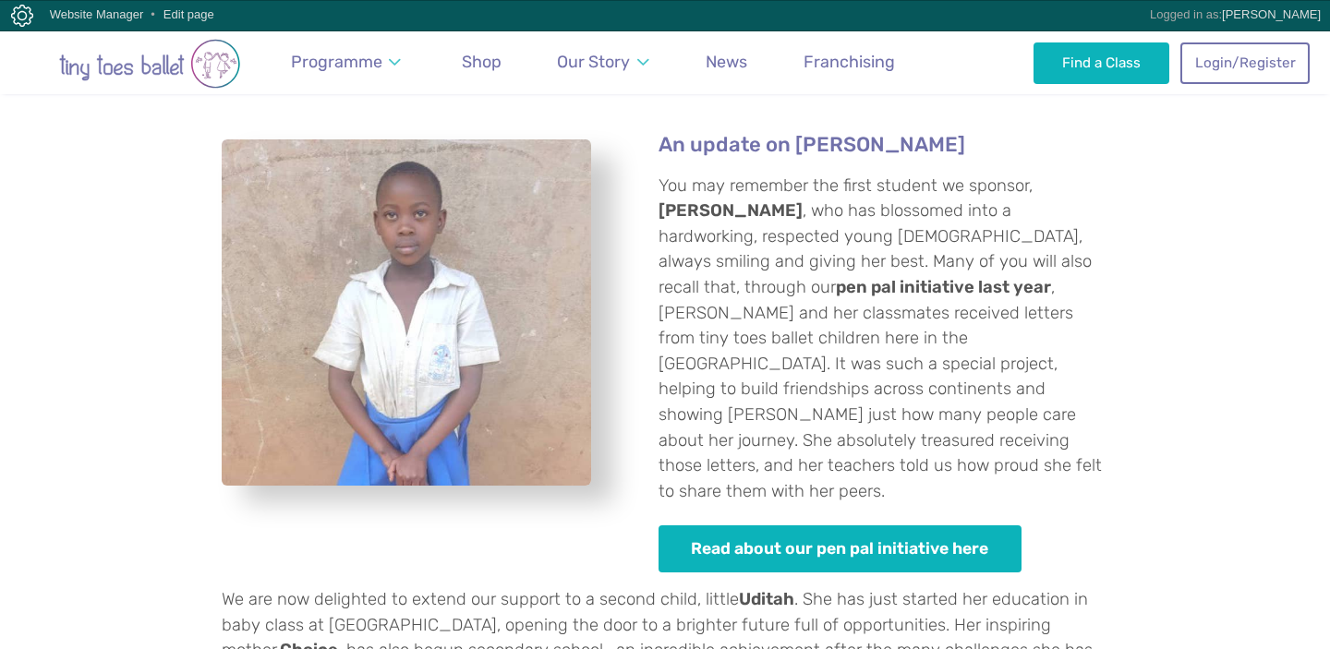
scroll to position [684, 0]
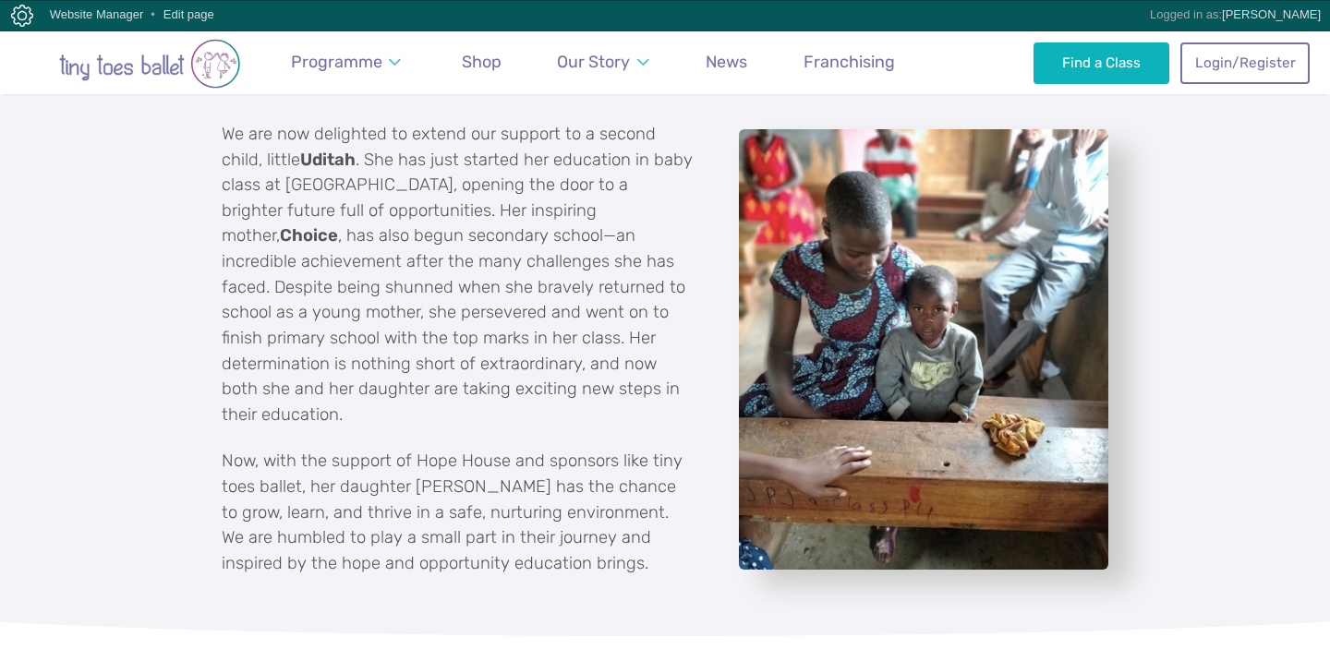
scroll to position [1231, 0]
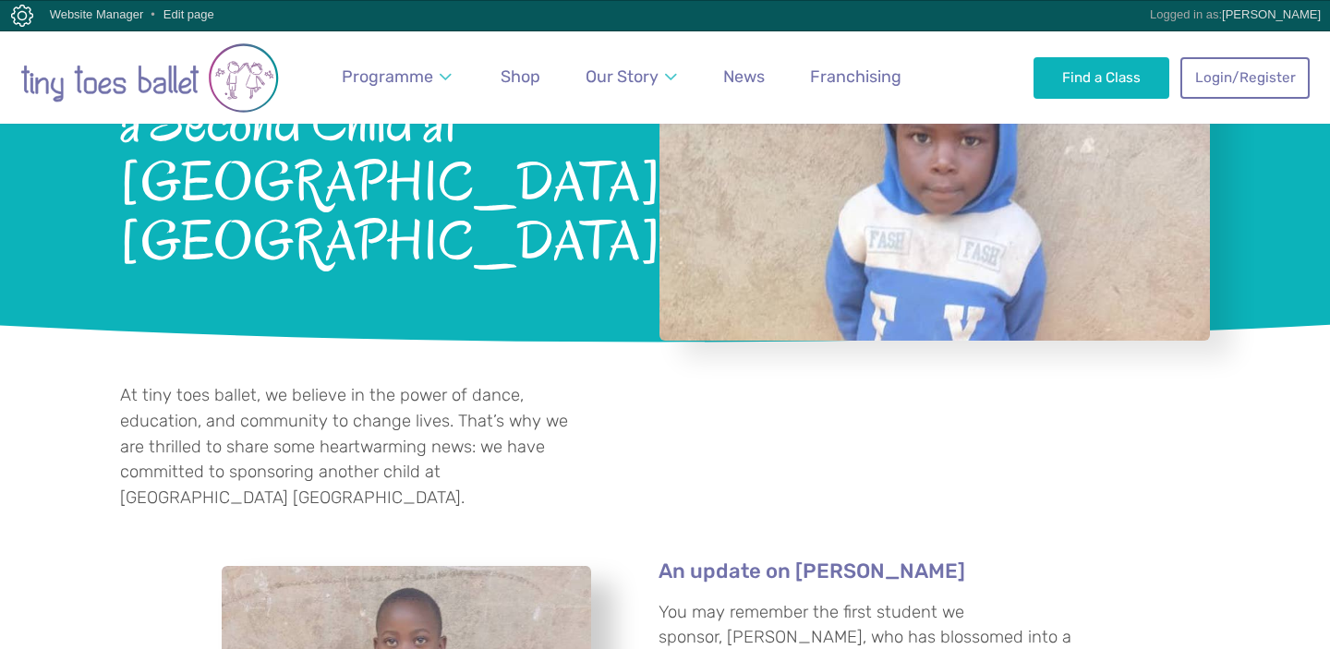
scroll to position [41, 0]
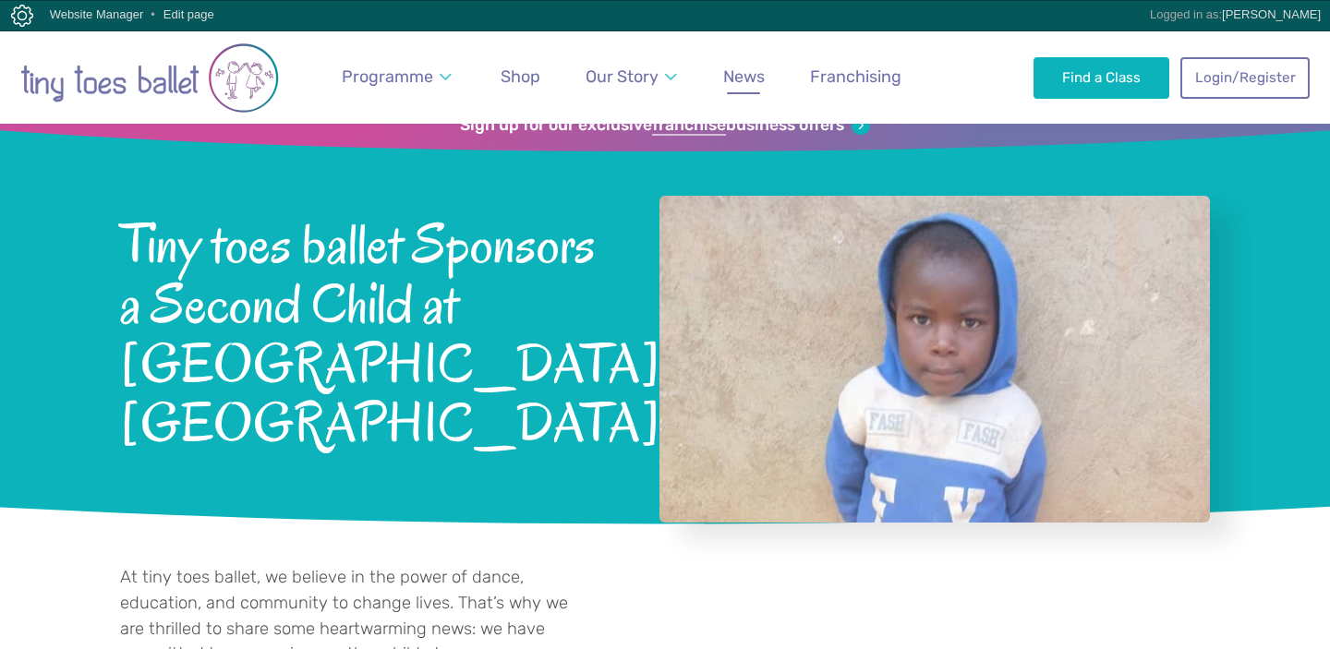
click at [730, 70] on span "News" at bounding box center [744, 75] width 42 height 19
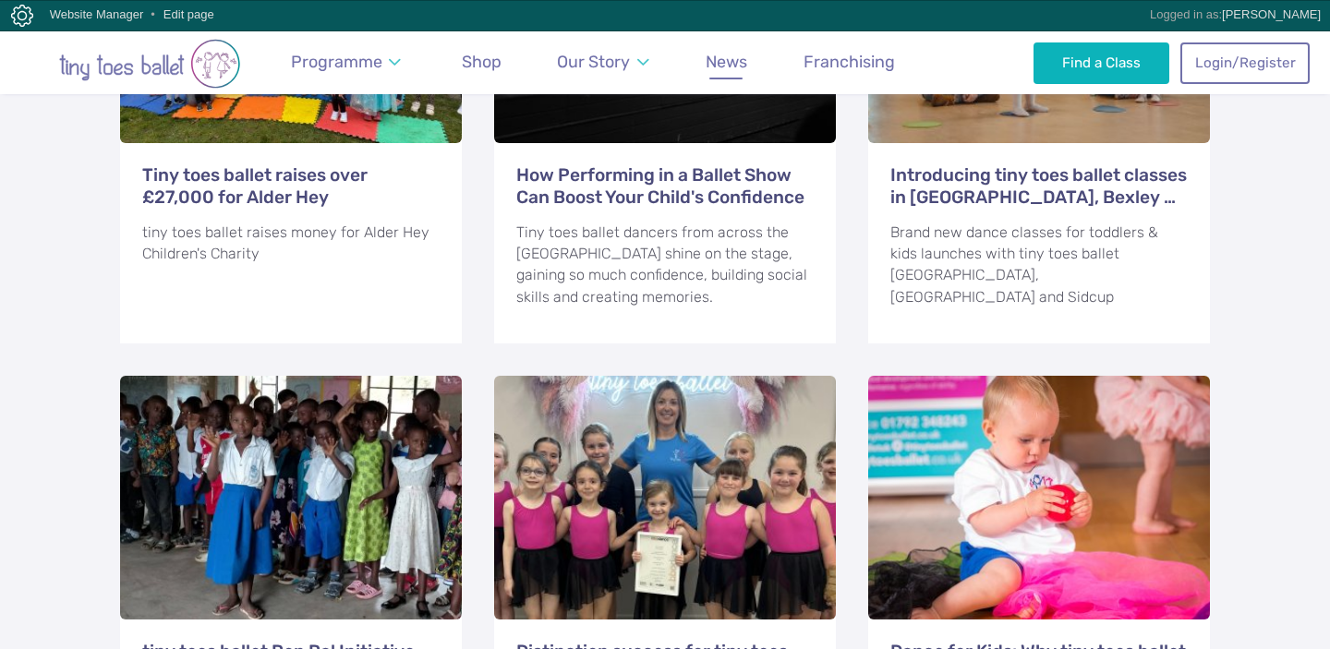
scroll to position [1524, 0]
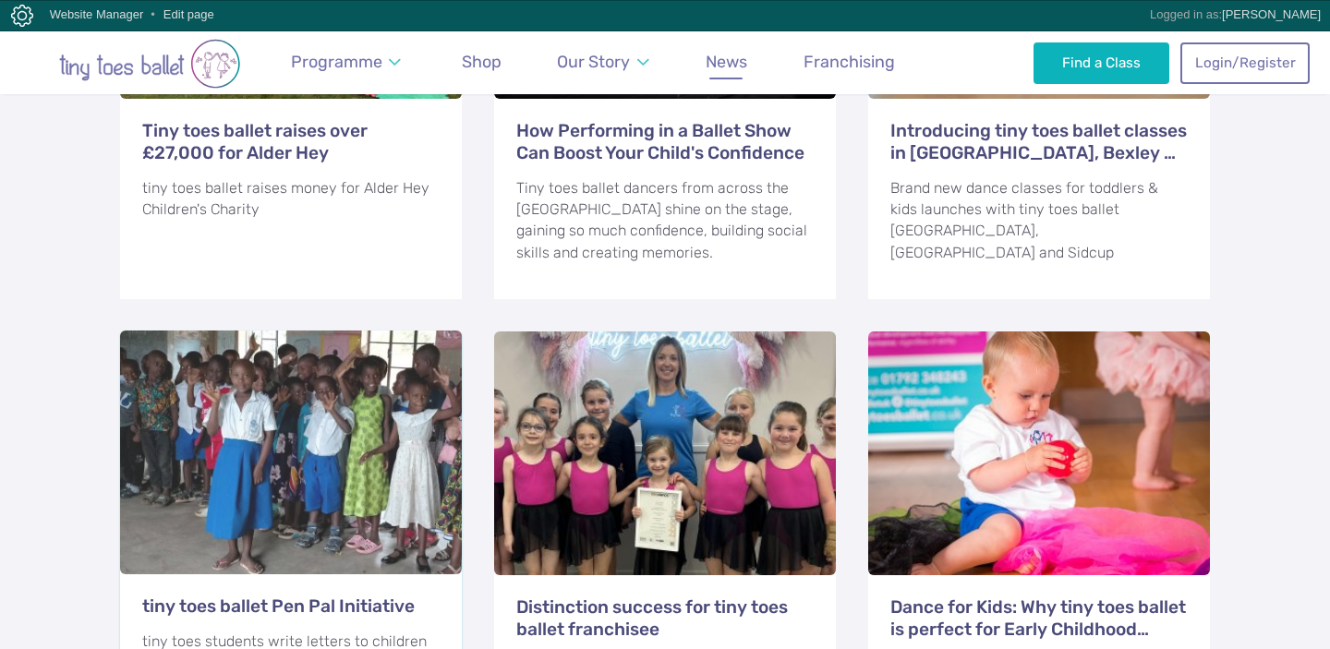
click at [336, 436] on div at bounding box center [291, 453] width 342 height 244
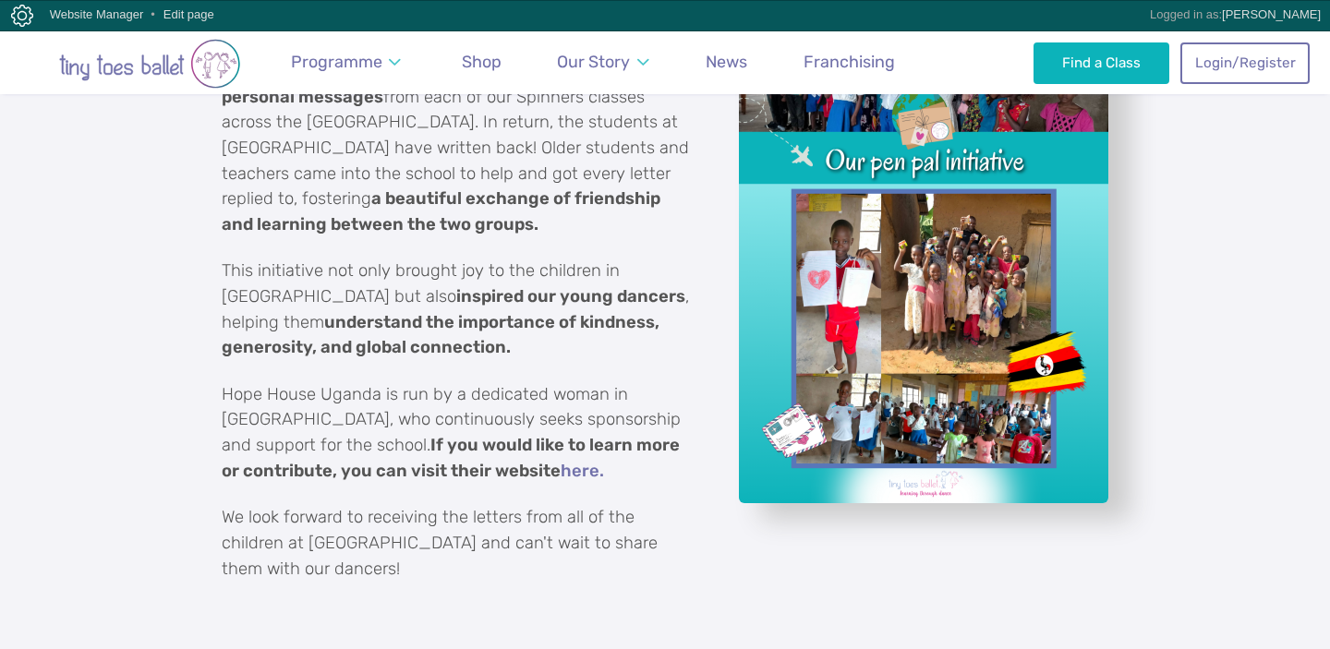
scroll to position [1281, 0]
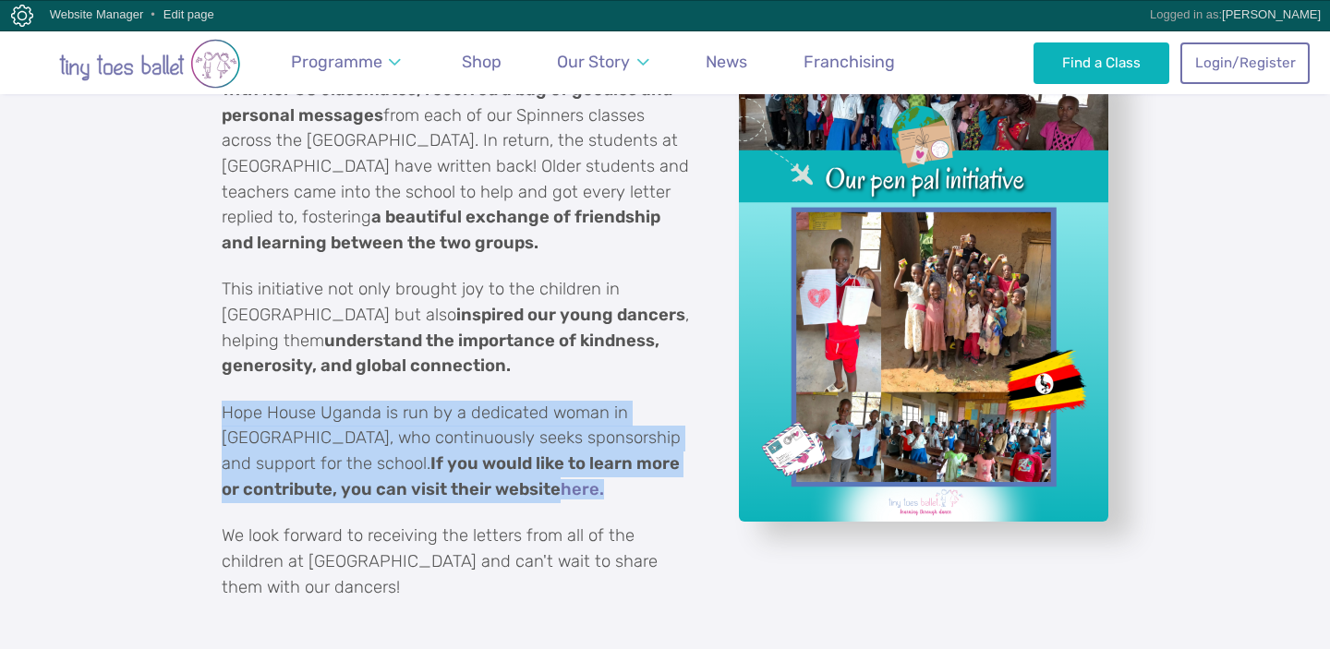
drag, startPoint x: 224, startPoint y: 391, endPoint x: 633, endPoint y: 470, distance: 415.8
click at [633, 470] on p "Hope House Uganda is run by a dedicated woman in Manchester, who continuously s…" at bounding box center [457, 452] width 471 height 102
copy p "Hope House Uganda is run by a dedicated woman in Manchester, who continuously s…"
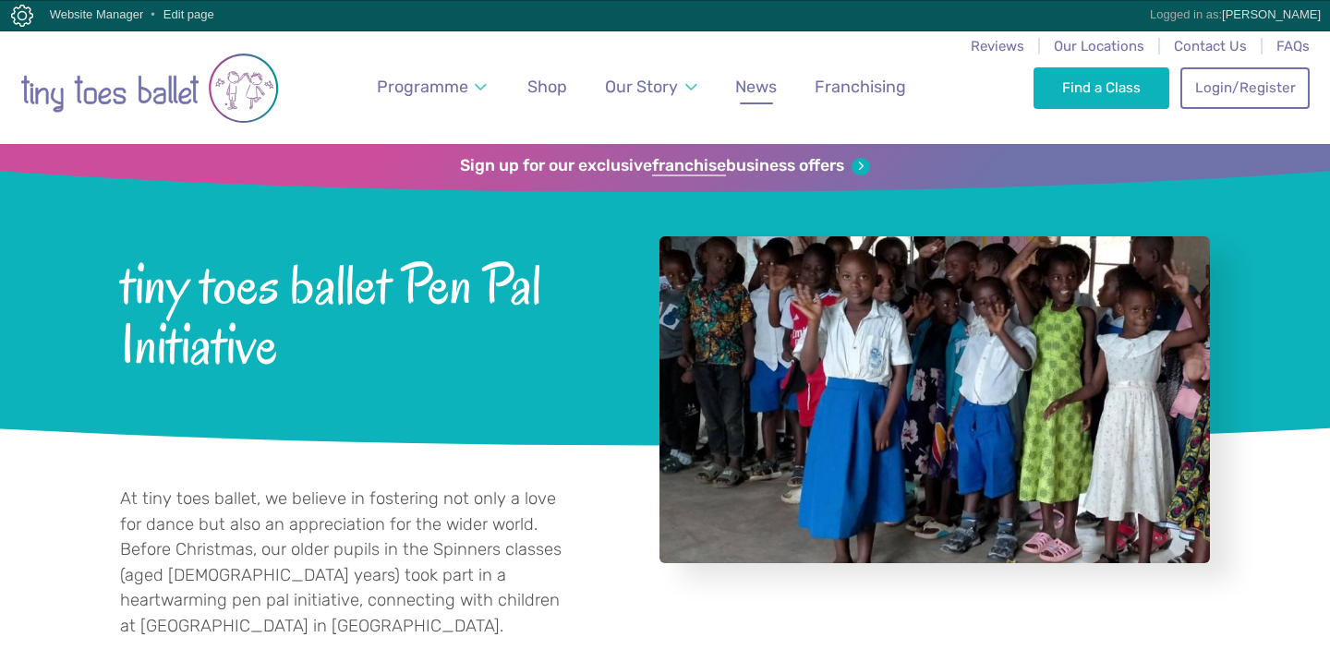
click at [757, 79] on span "News" at bounding box center [756, 86] width 42 height 19
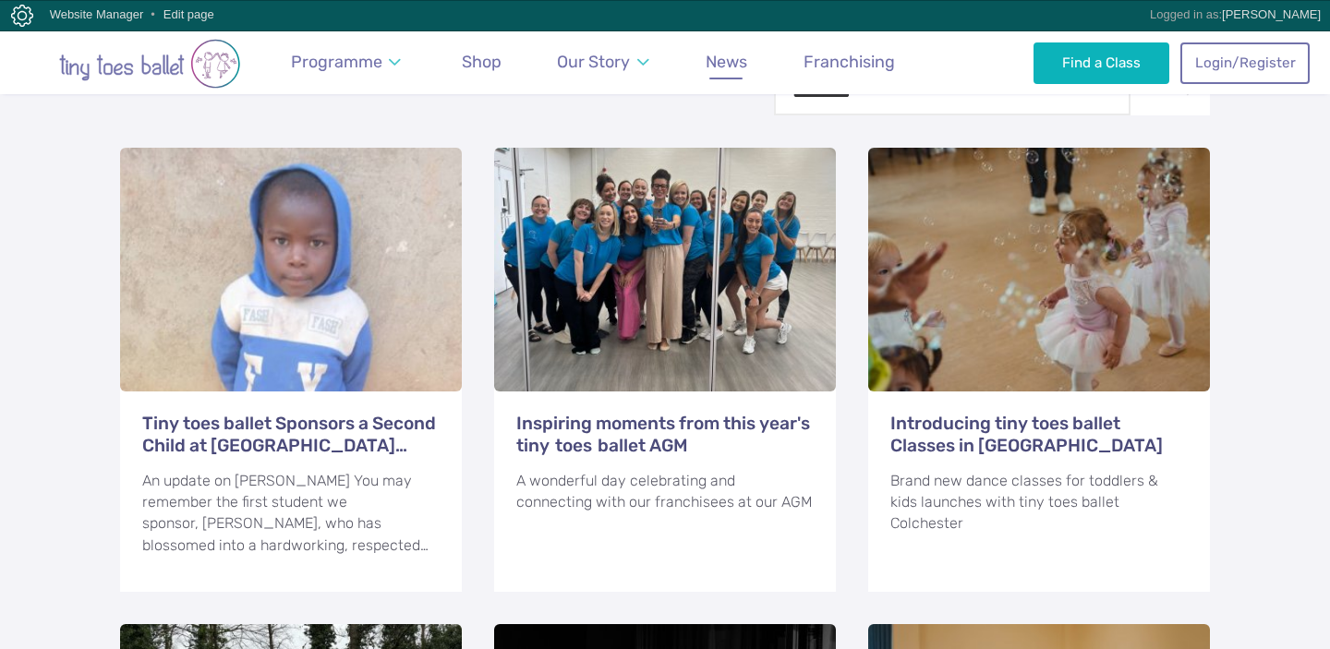
scroll to position [769, 0]
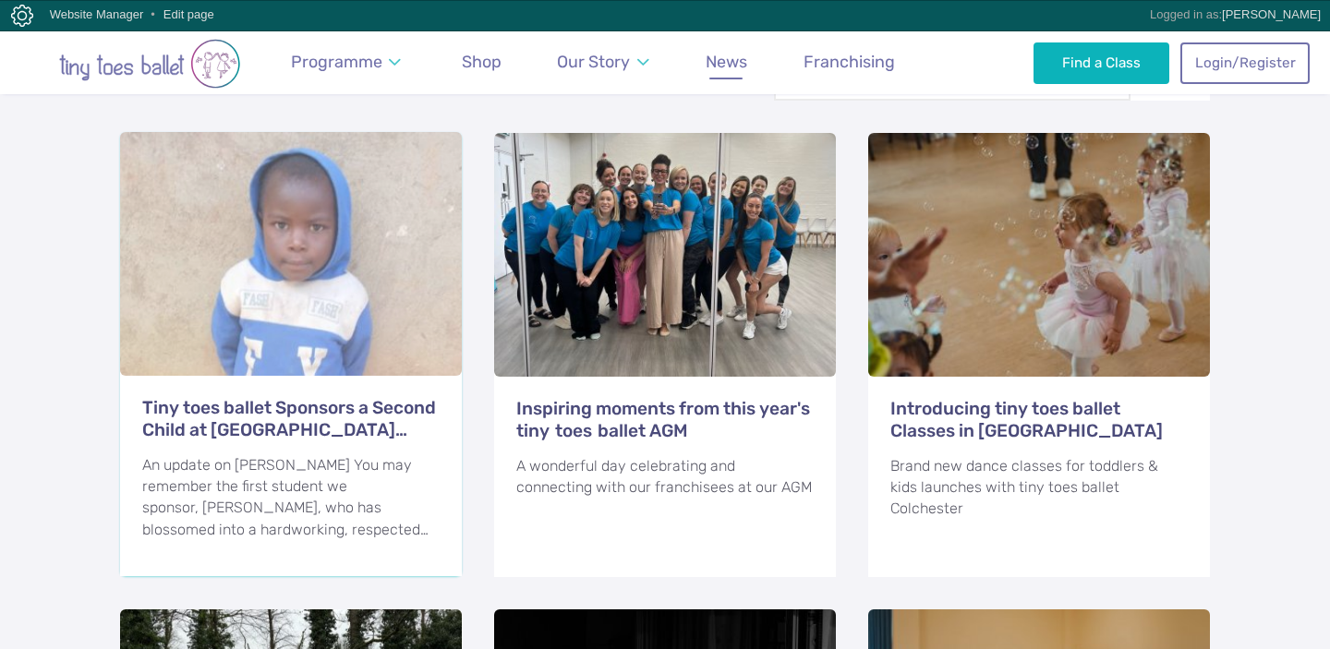
click at [326, 397] on h3 "Tiny toes ballet Sponsors a Second Child at [GEOGRAPHIC_DATA] [GEOGRAPHIC_DATA]" at bounding box center [290, 419] width 297 height 44
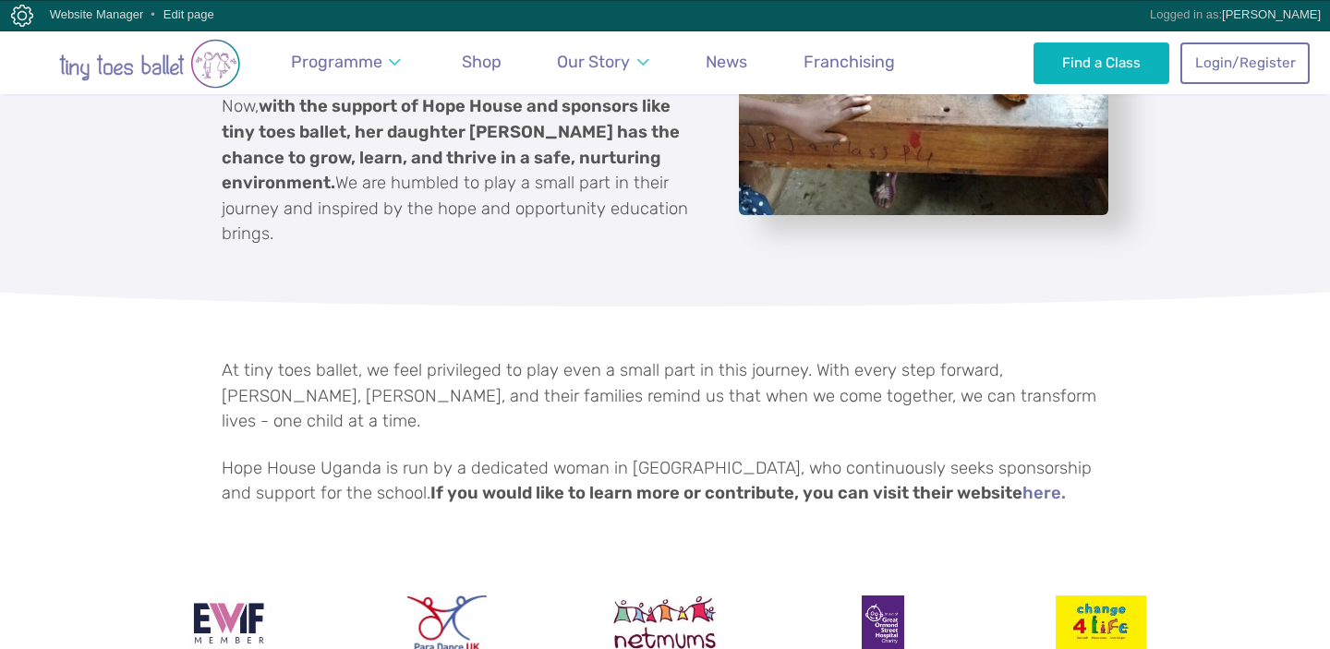
scroll to position [1568, 0]
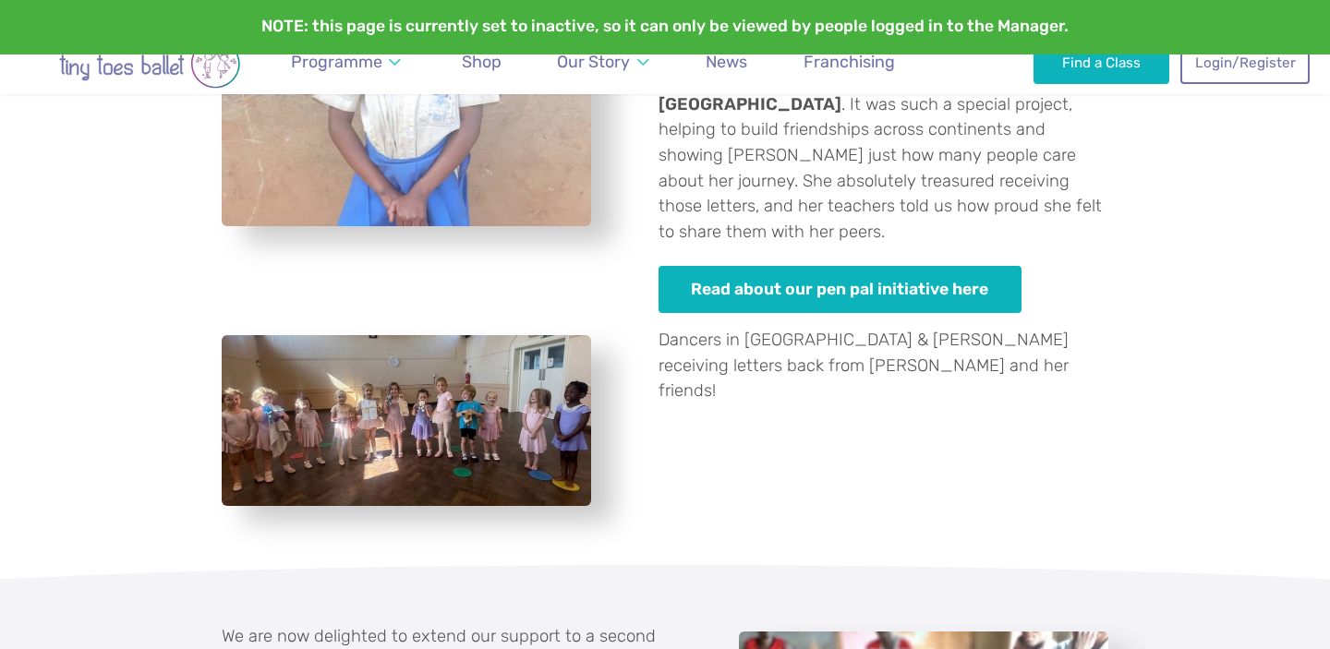
scroll to position [913, 0]
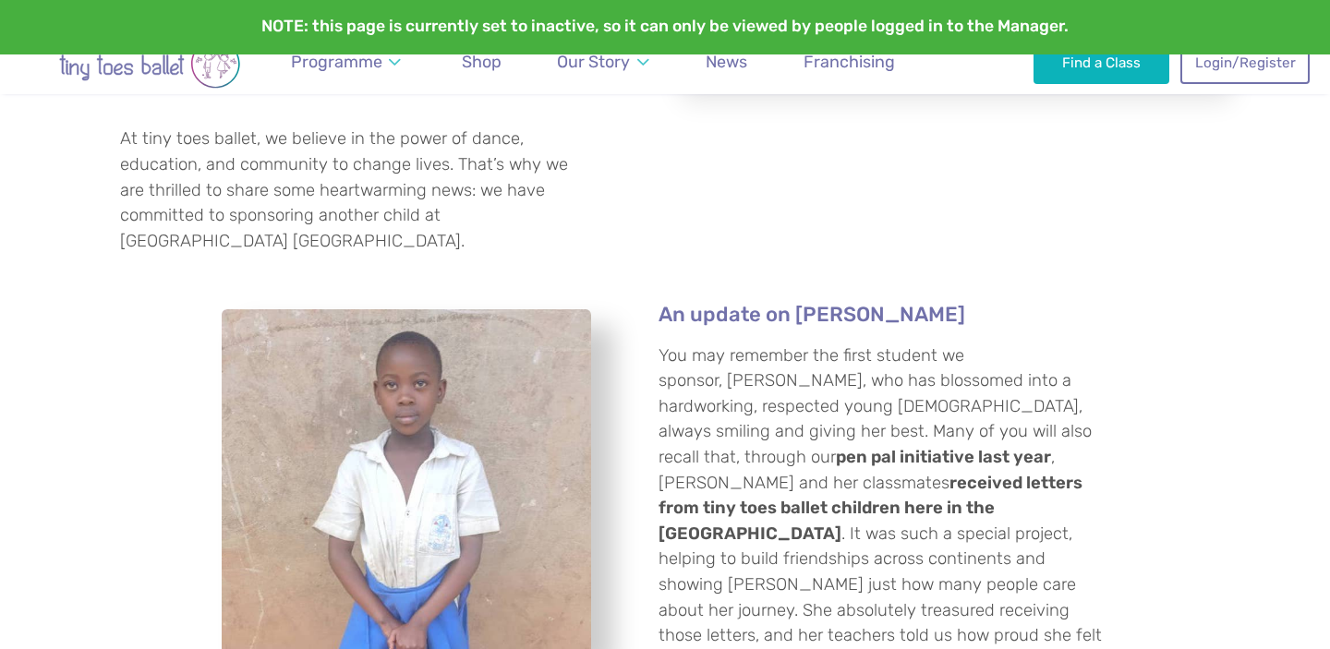
scroll to position [399, 0]
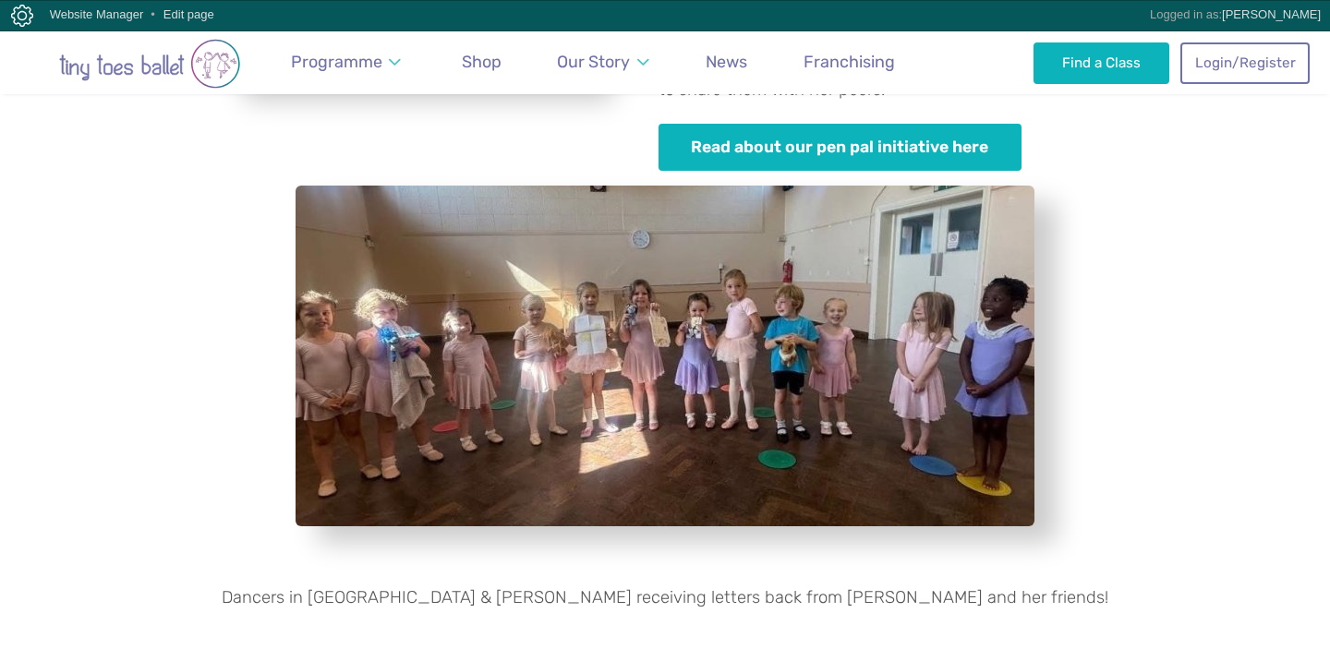
scroll to position [1067, 0]
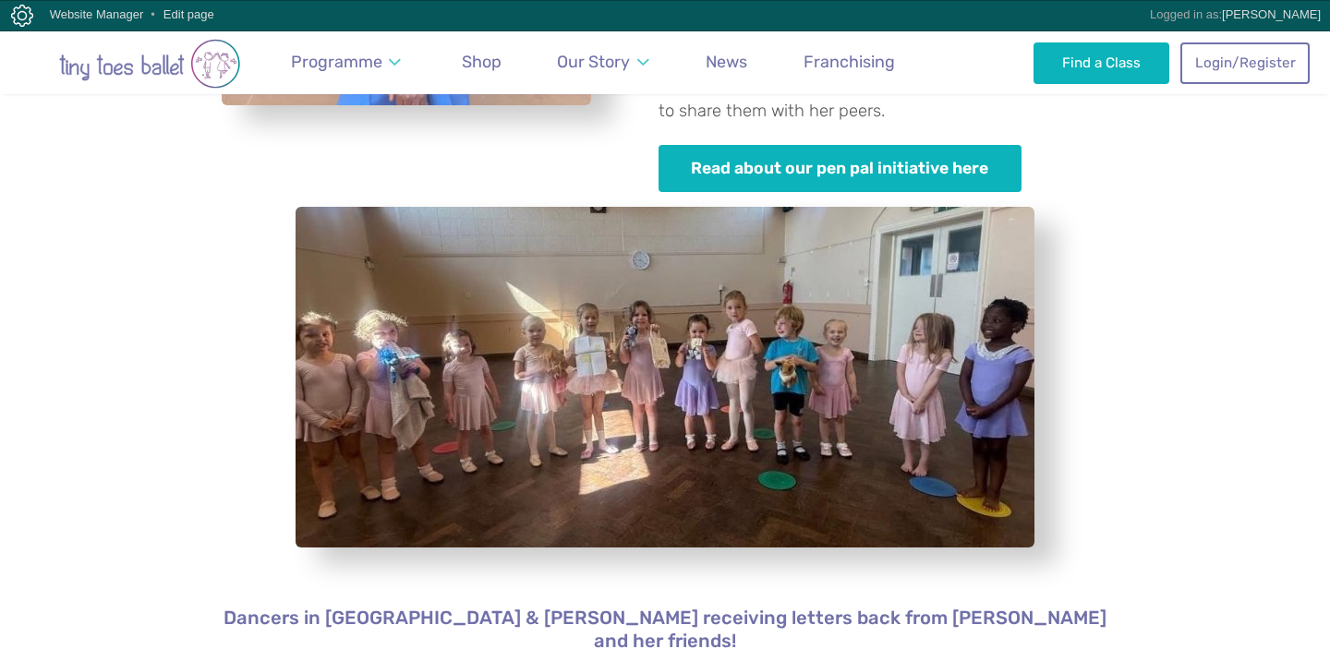
scroll to position [1037, 0]
